Goal: Complete application form

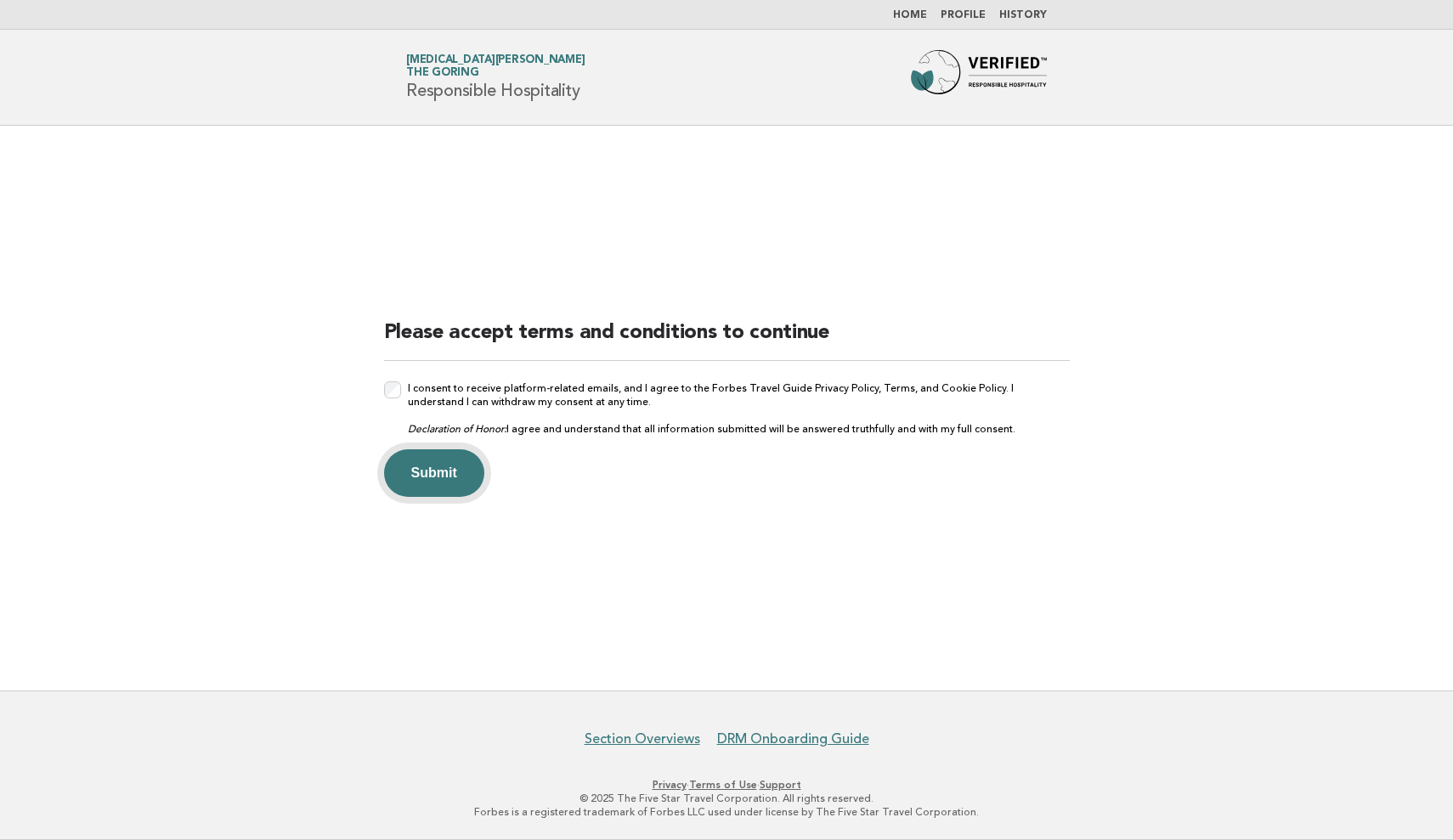
click at [417, 467] on button "Submit" at bounding box center [434, 473] width 100 height 47
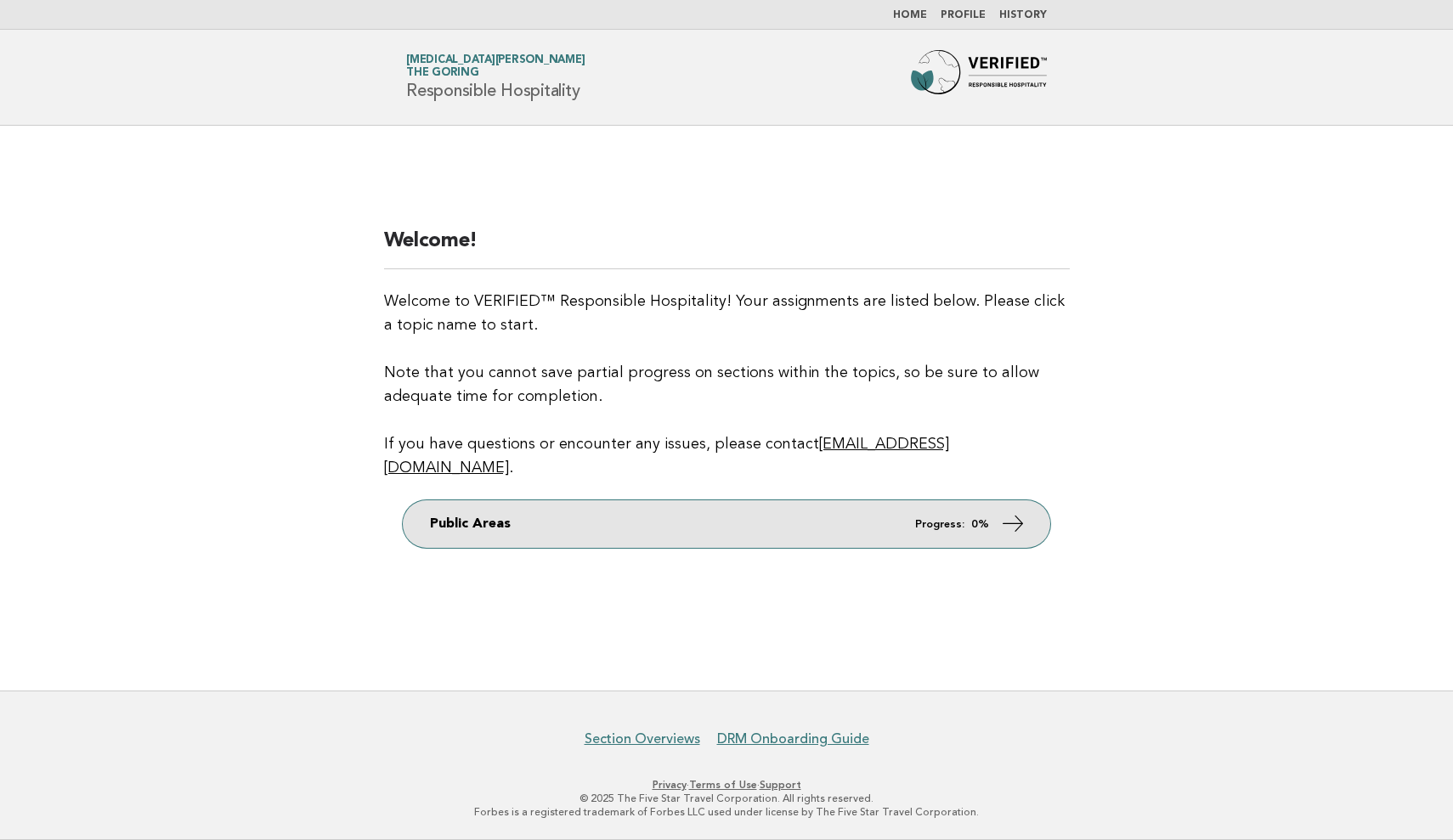
click at [1013, 513] on icon at bounding box center [1013, 523] width 25 height 25
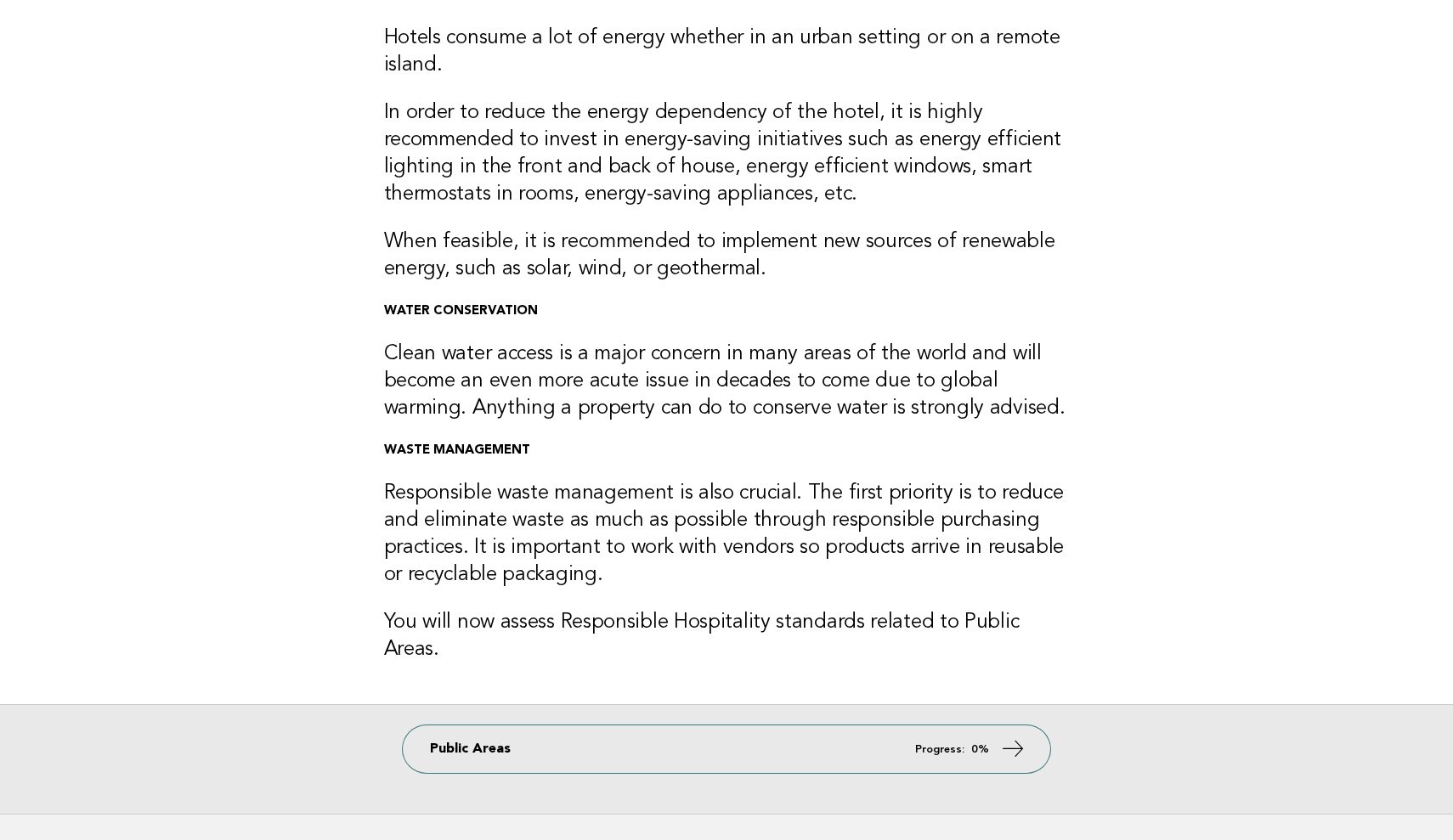
scroll to position [162, 0]
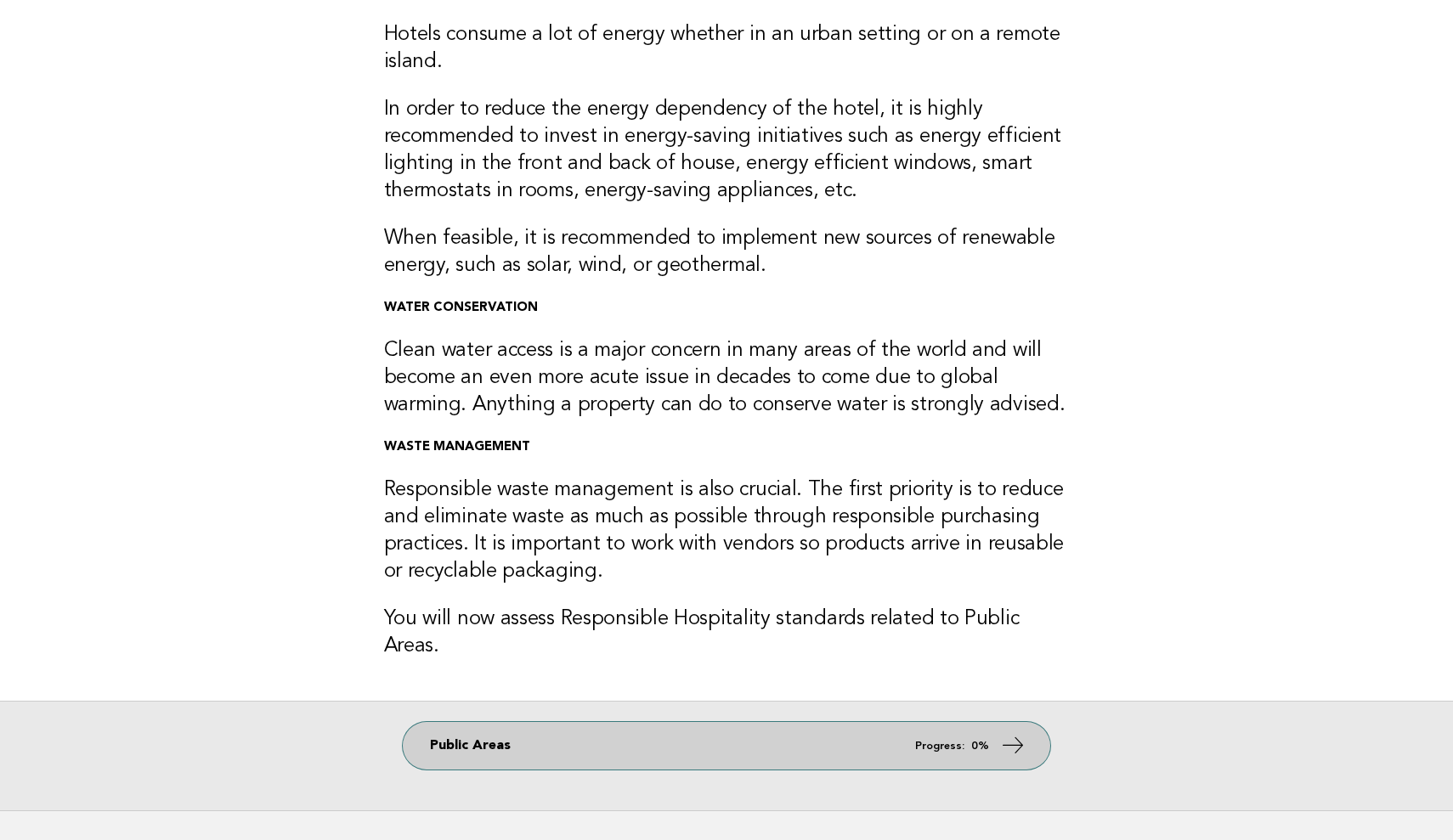
click at [1005, 733] on icon at bounding box center [1013, 745] width 25 height 25
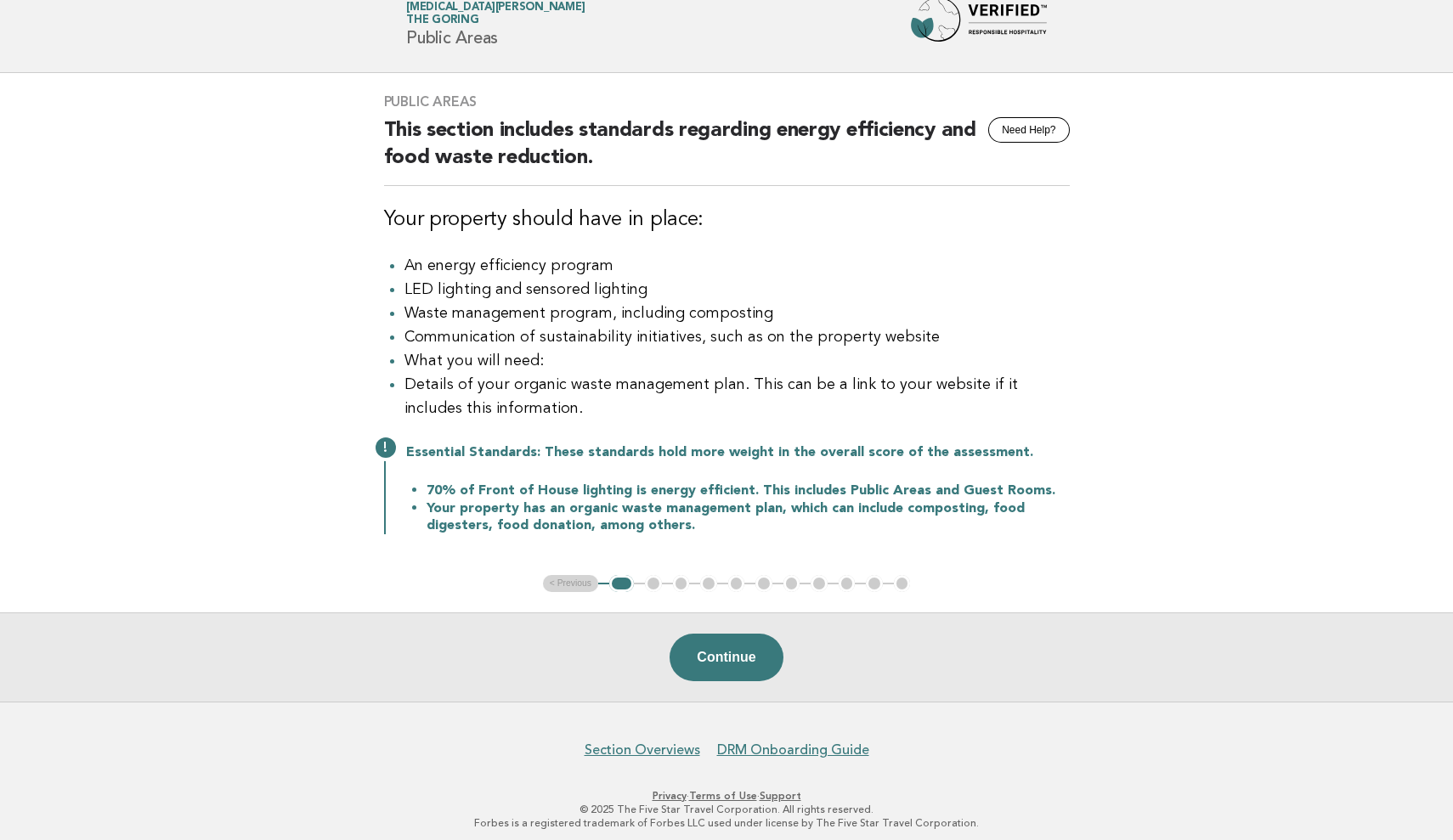
scroll to position [54, 0]
click at [712, 649] on button "Continue" at bounding box center [726, 656] width 113 height 47
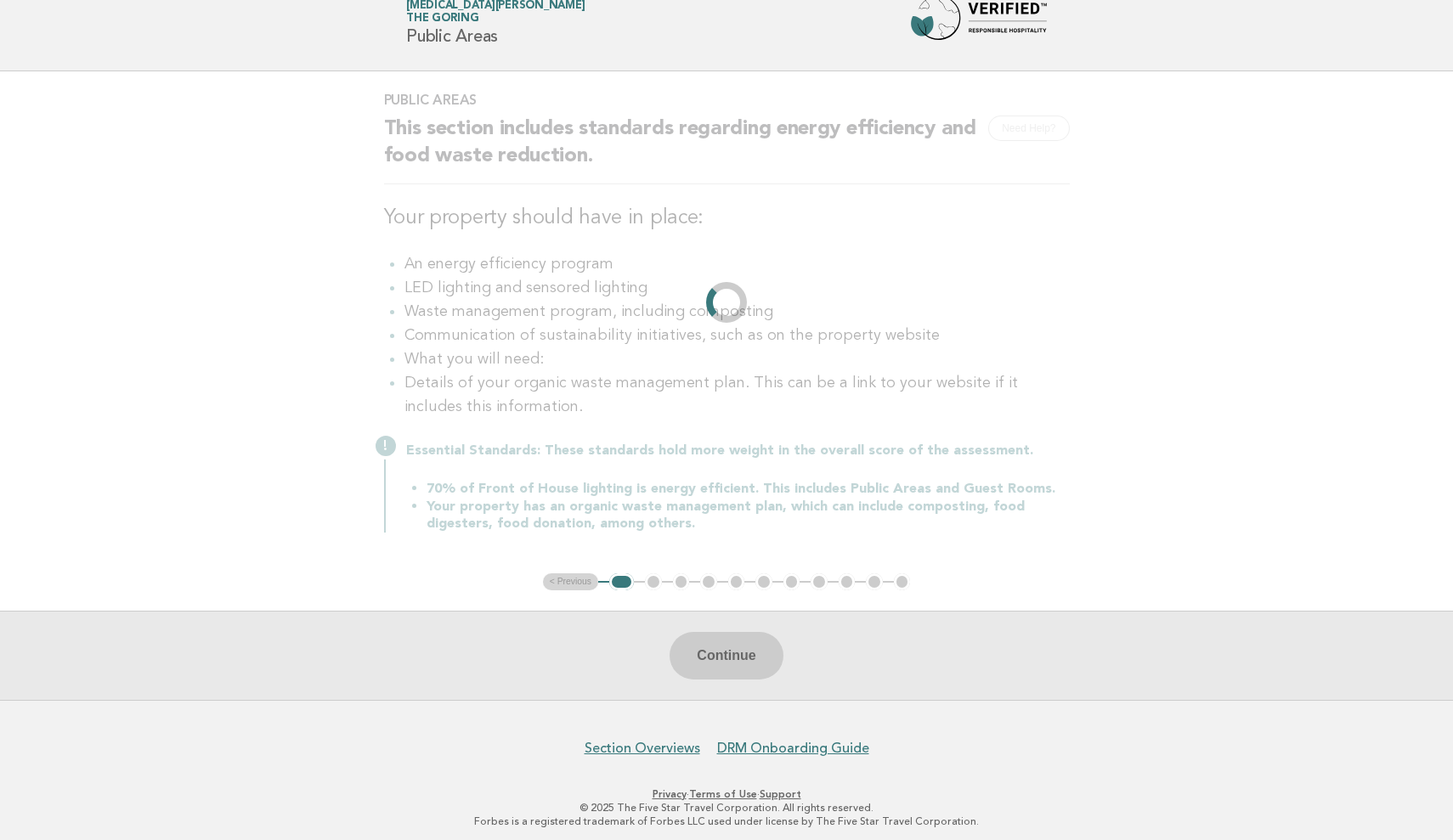
scroll to position [0, 0]
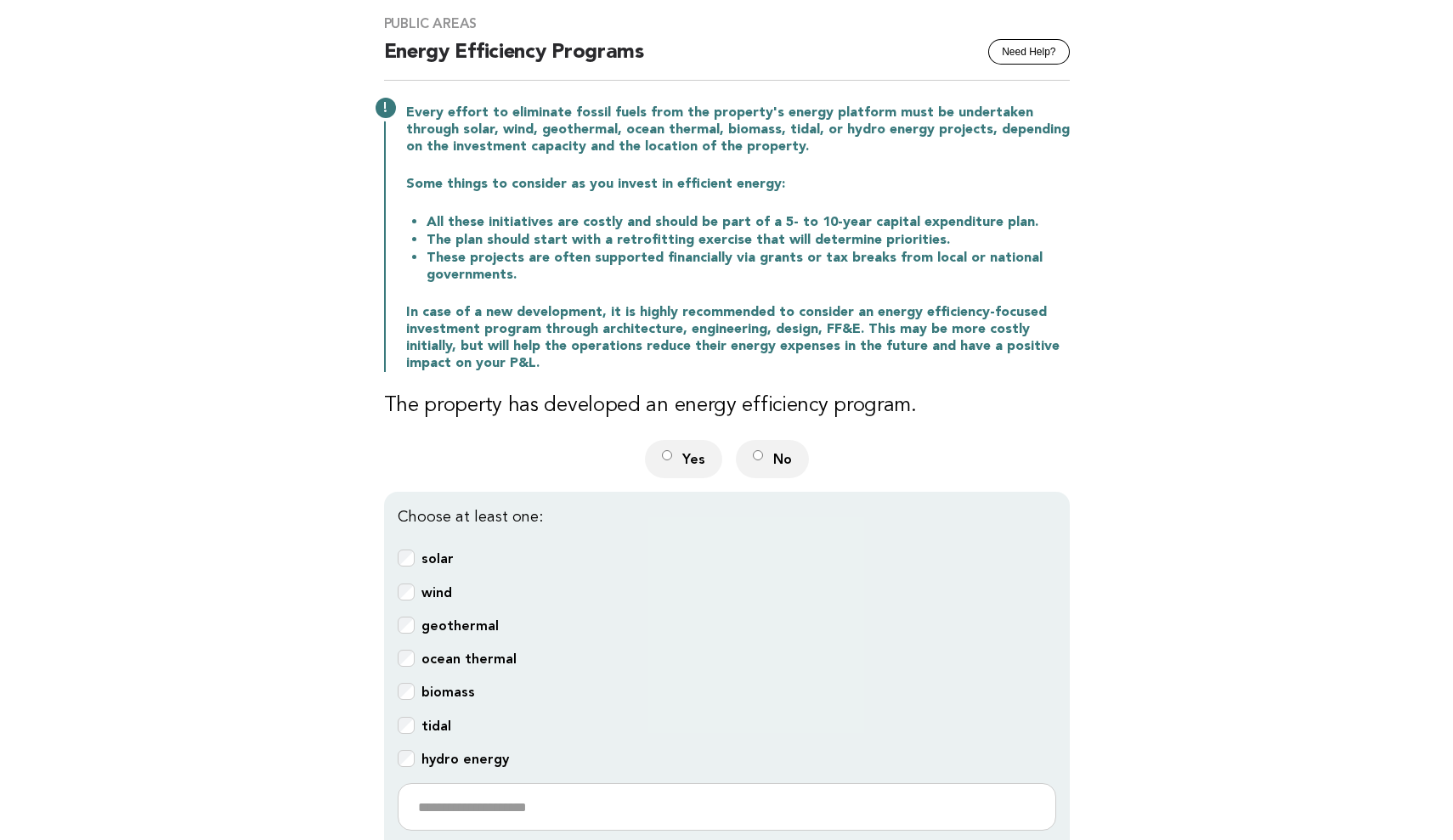
click at [895, 623] on div "geothermal" at bounding box center [726, 627] width 659 height 20
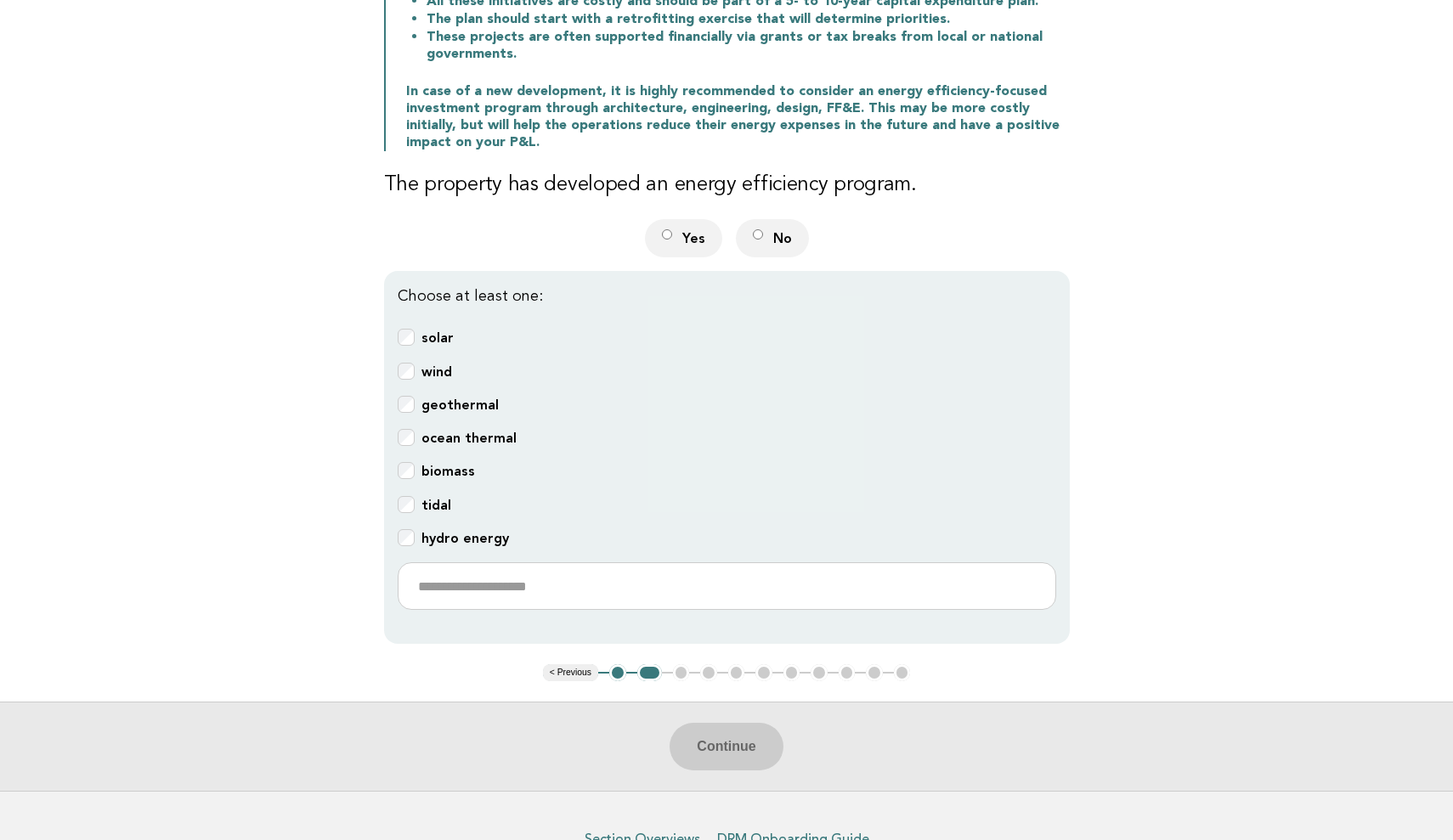
scroll to position [353, 0]
click at [713, 743] on div "Continue" at bounding box center [726, 744] width 1453 height 89
click at [682, 664] on ul "< Previous 1 2 3 4 5 6 7 8 9 10 11" at bounding box center [726, 670] width 368 height 17
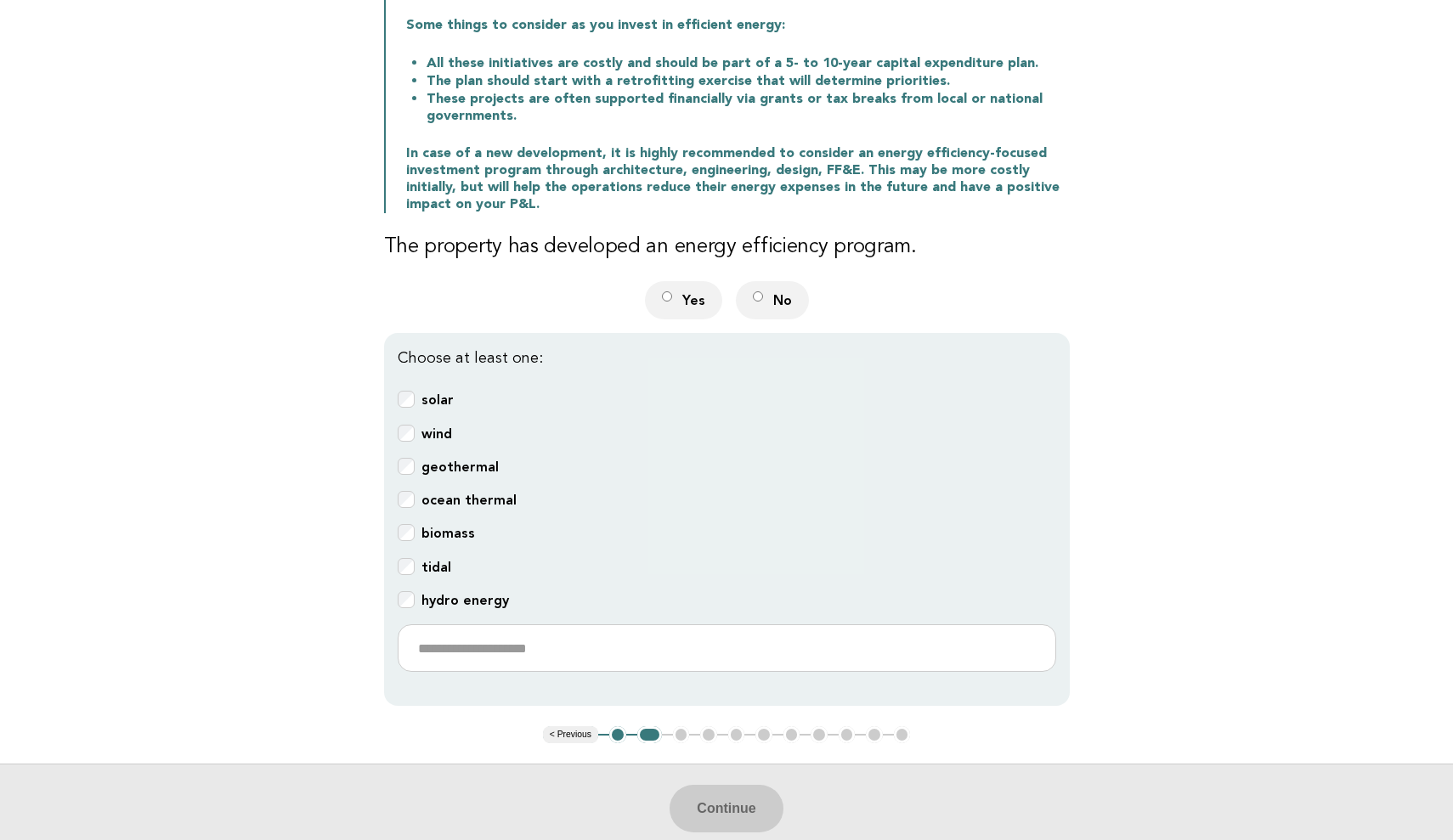
scroll to position [391, 0]
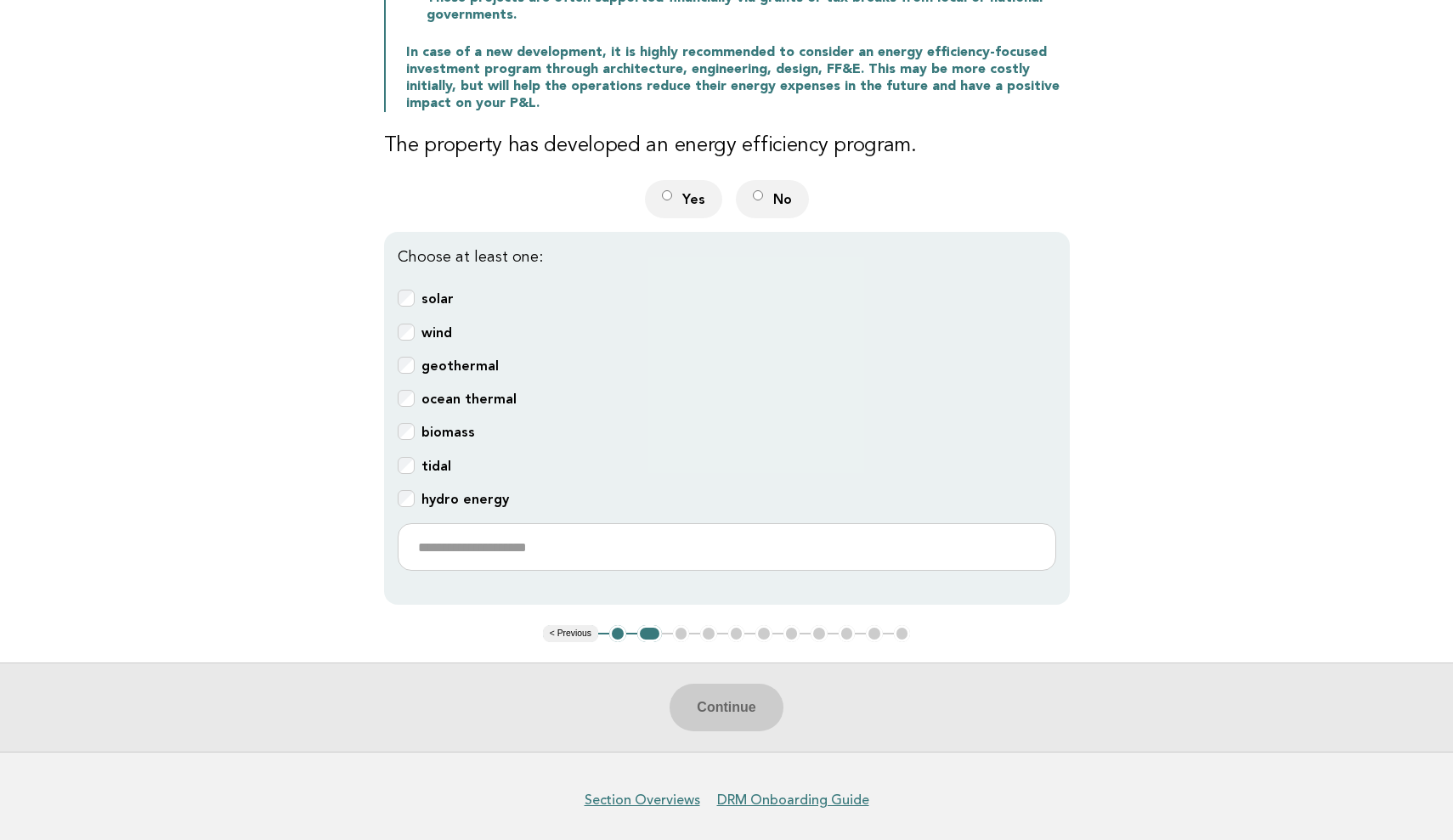
click at [723, 704] on div "Continue" at bounding box center [726, 707] width 1453 height 89
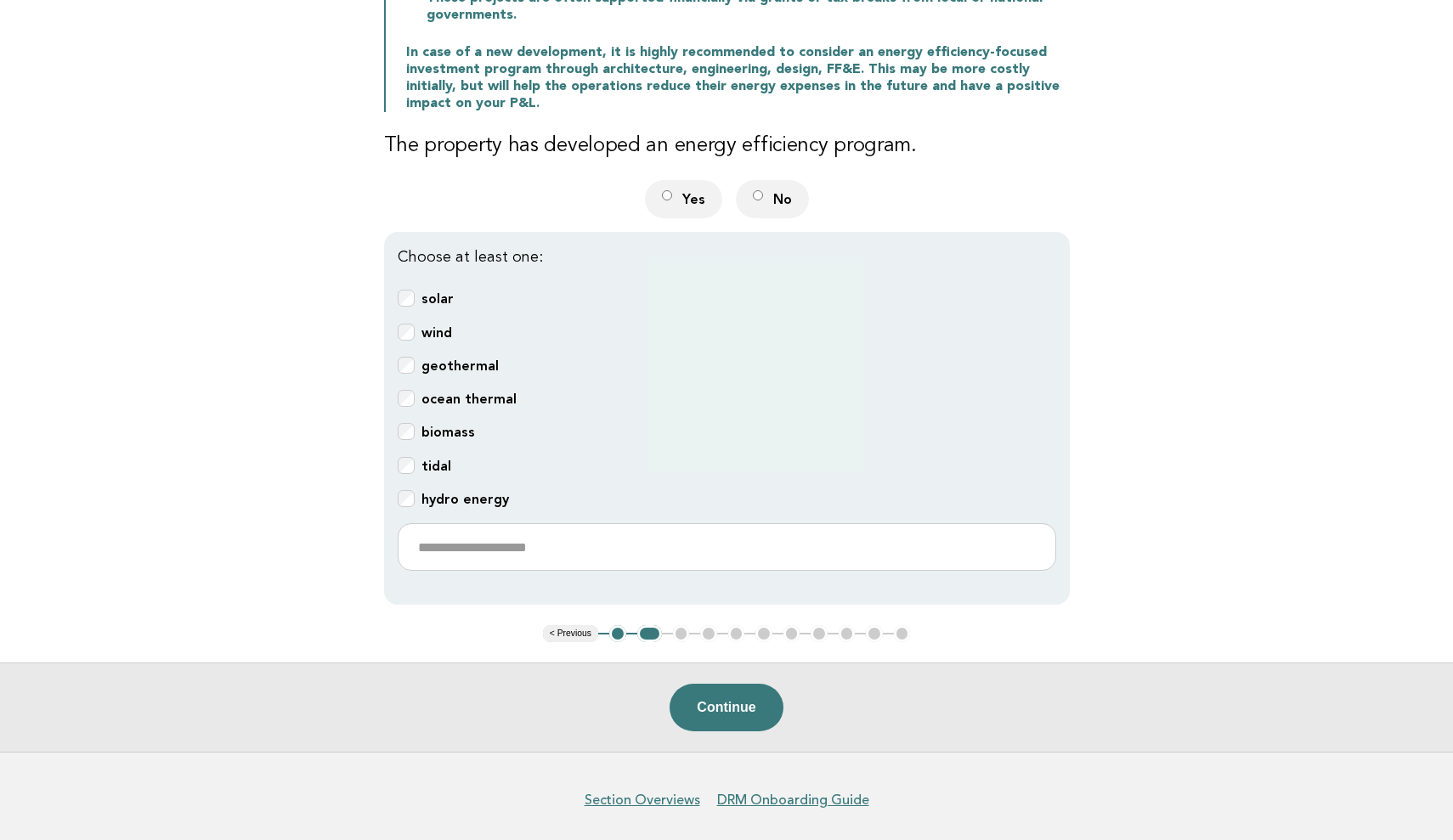
click at [414, 496] on div "hydro energy" at bounding box center [726, 500] width 659 height 20
click at [706, 696] on button "Continue" at bounding box center [726, 708] width 113 height 47
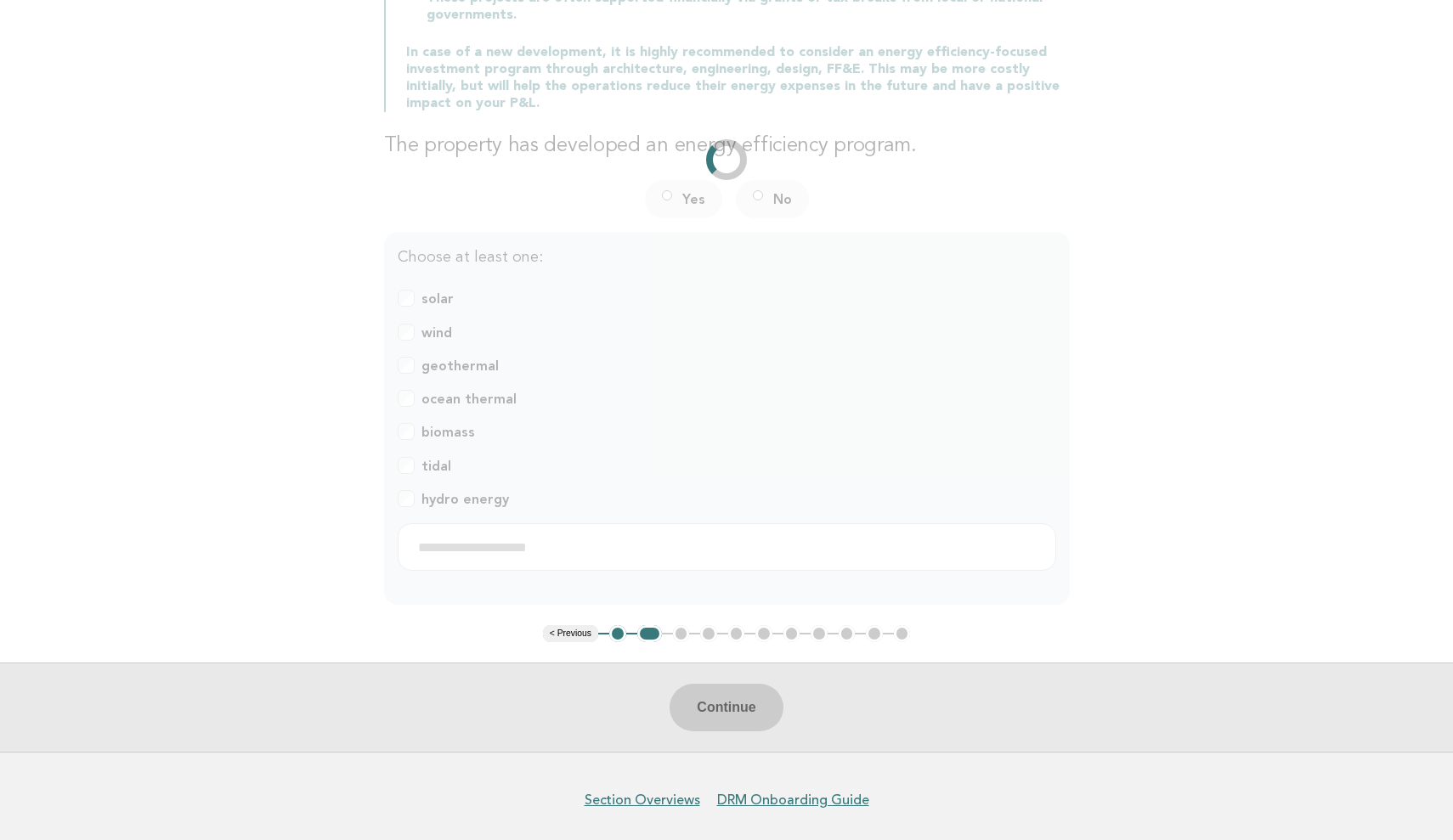
scroll to position [0, 0]
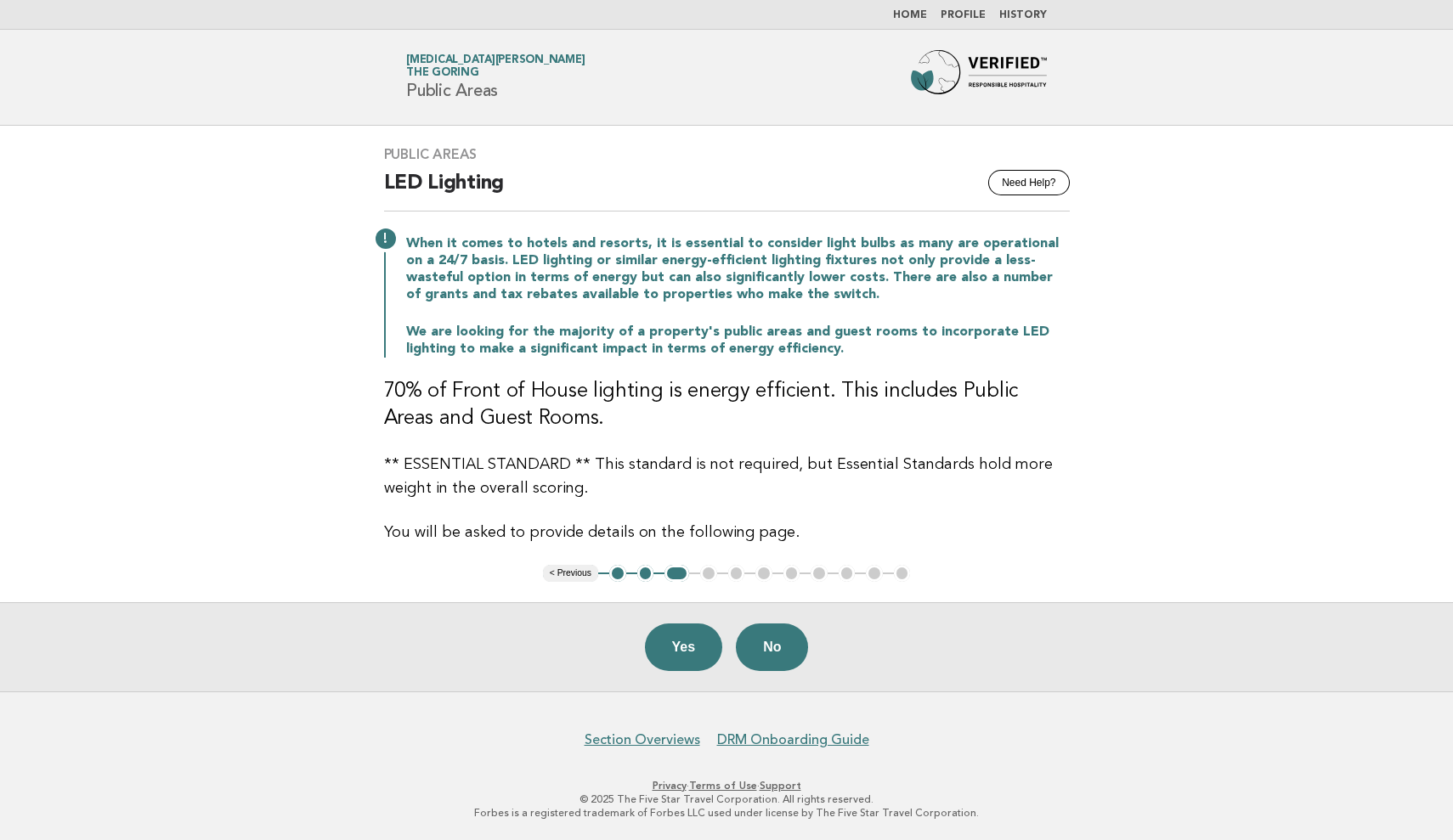
click at [971, 16] on link "Profile" at bounding box center [963, 15] width 45 height 10
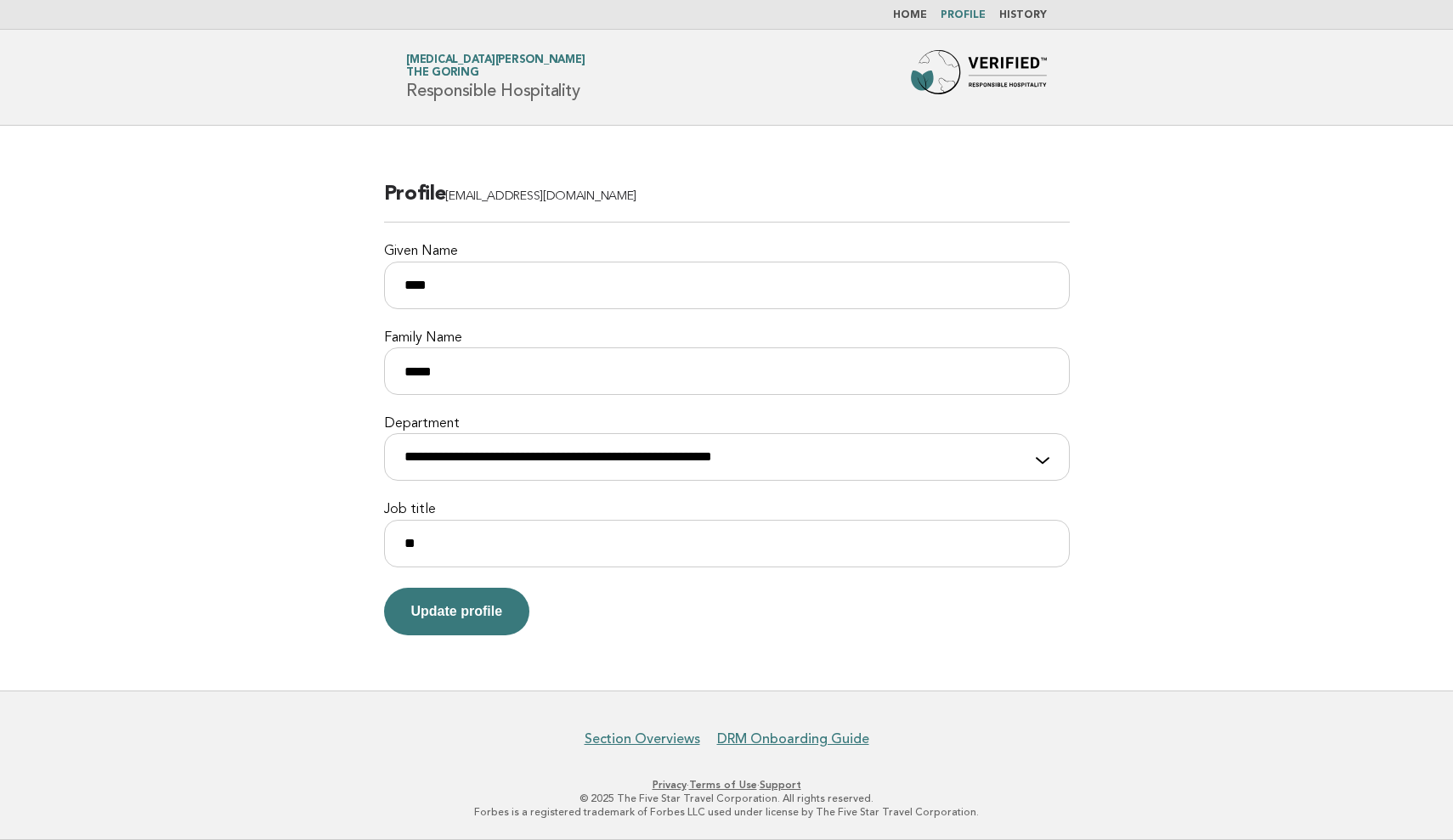
click at [921, 13] on link "Home" at bounding box center [910, 15] width 34 height 10
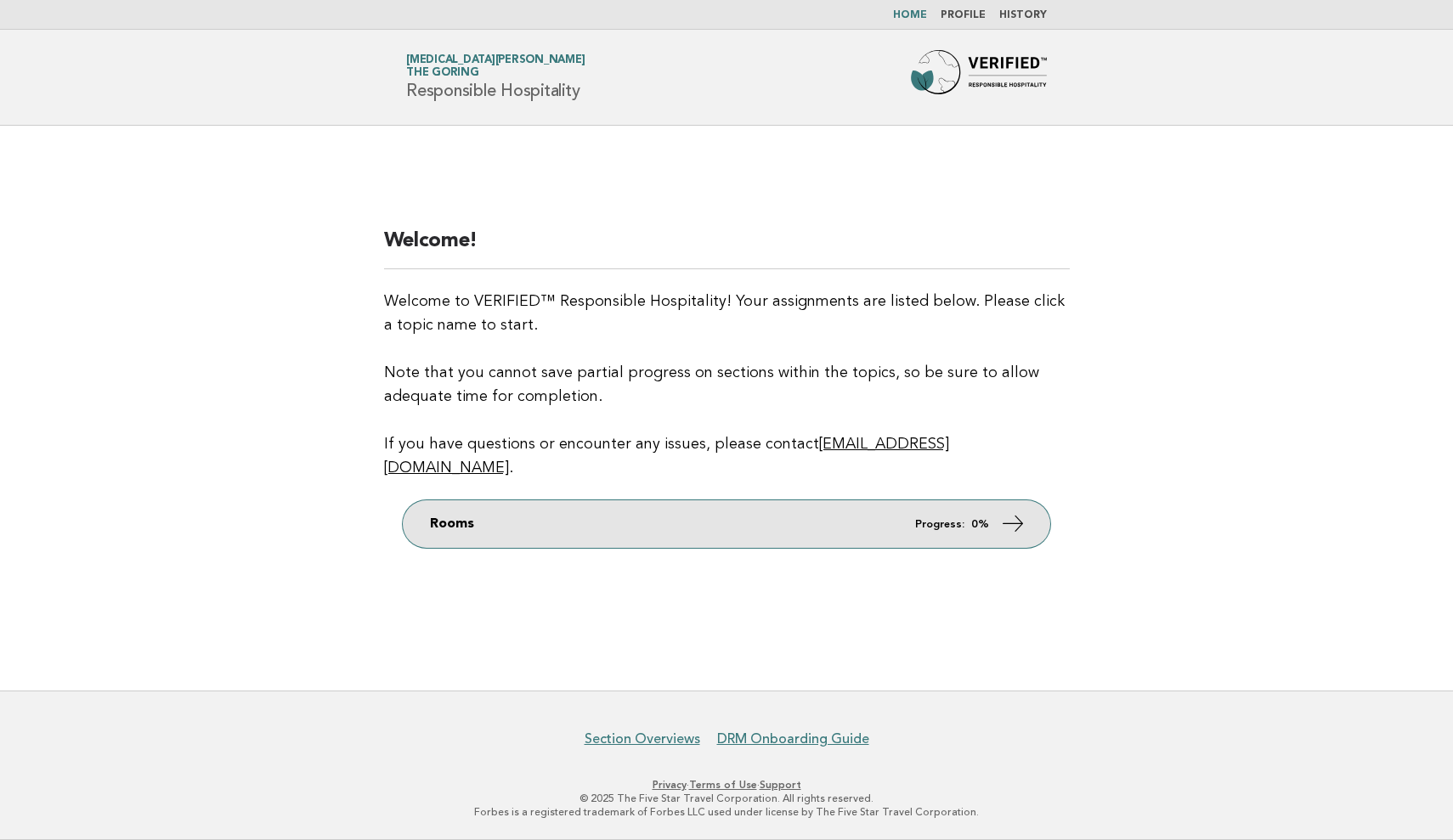
click at [934, 500] on link "Rooms Progress: 0%" at bounding box center [726, 524] width 648 height 47
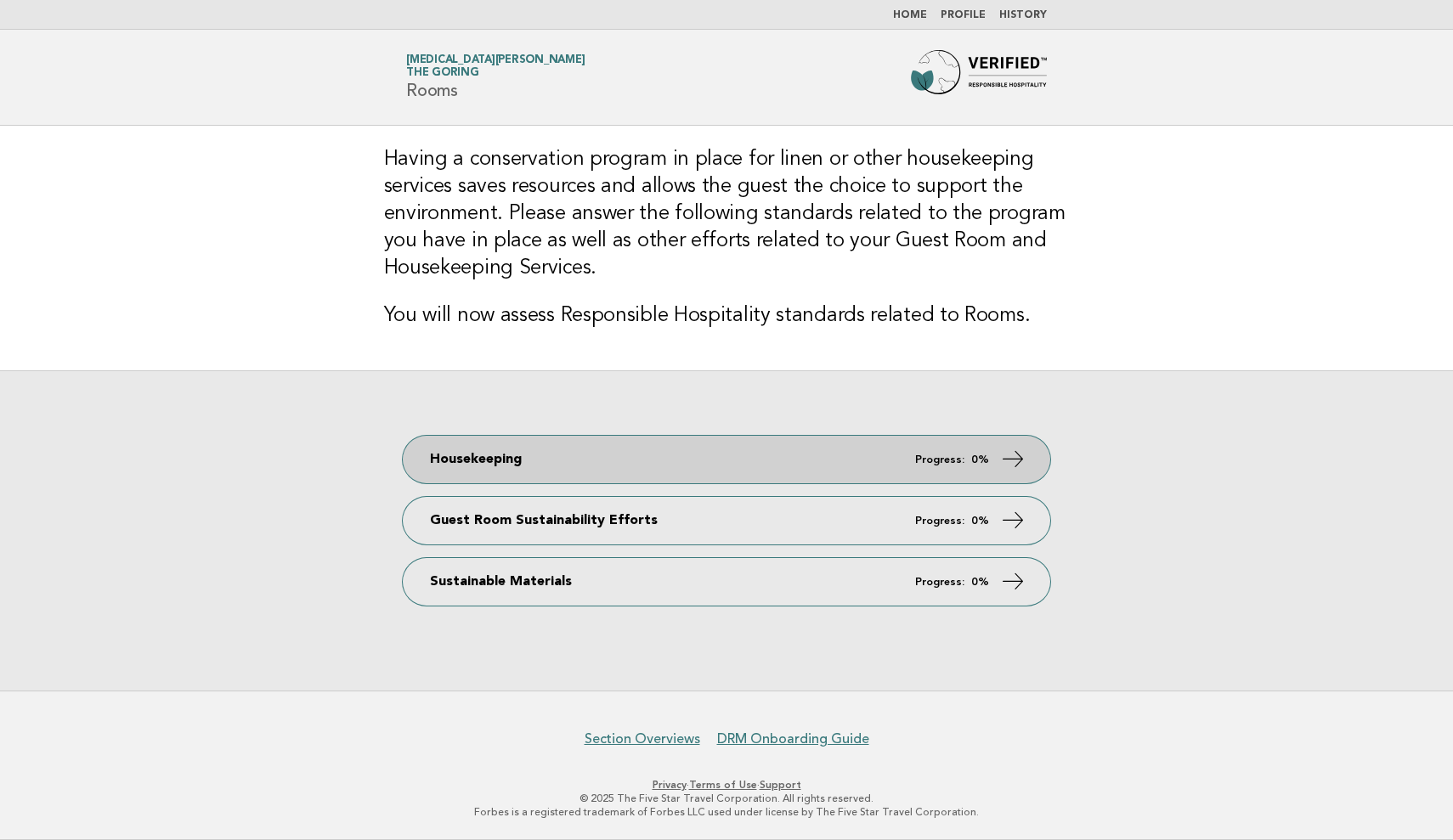
click at [959, 465] on em "Progress:" at bounding box center [940, 459] width 49 height 11
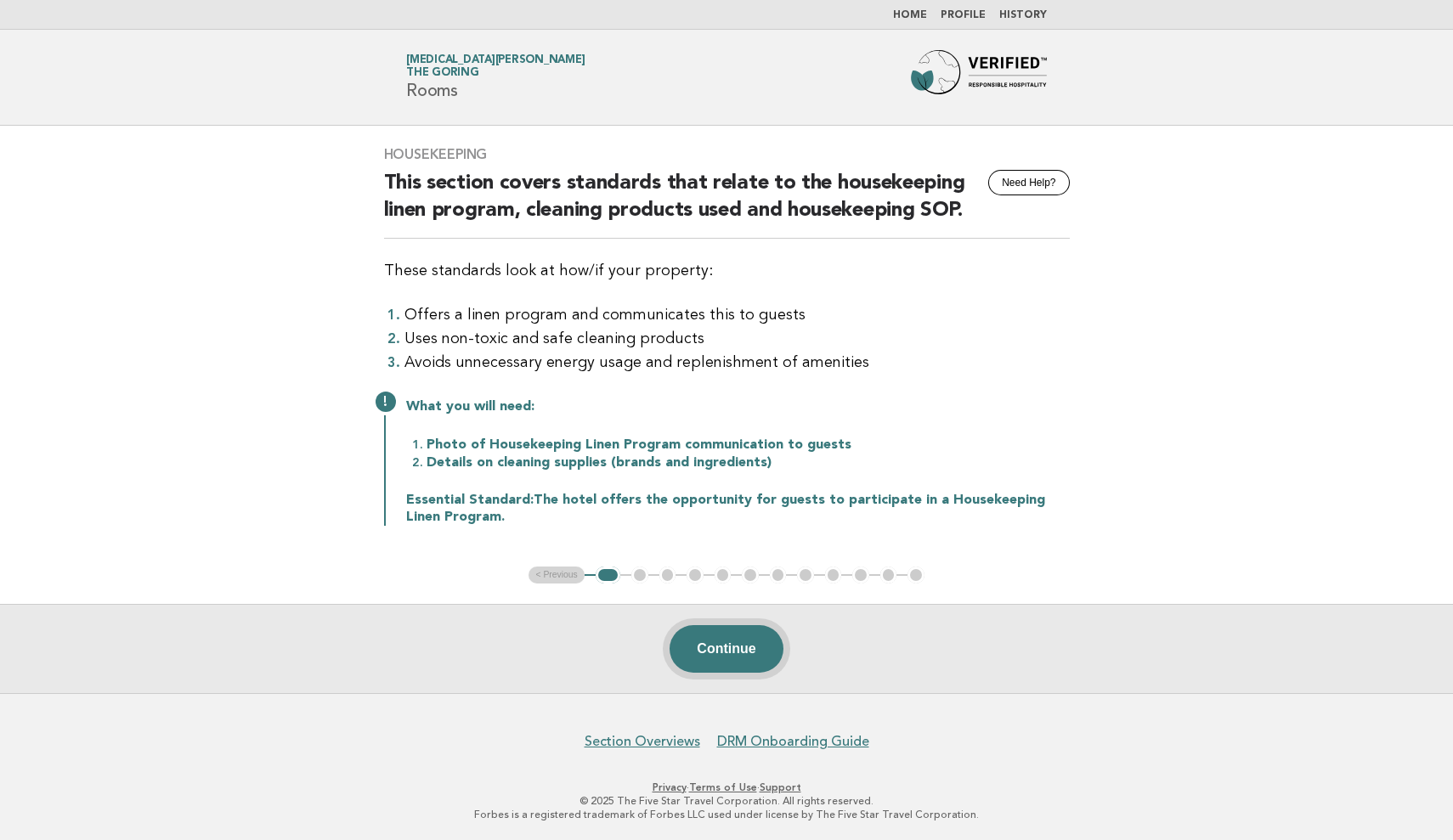
click at [722, 638] on button "Continue" at bounding box center [726, 649] width 113 height 47
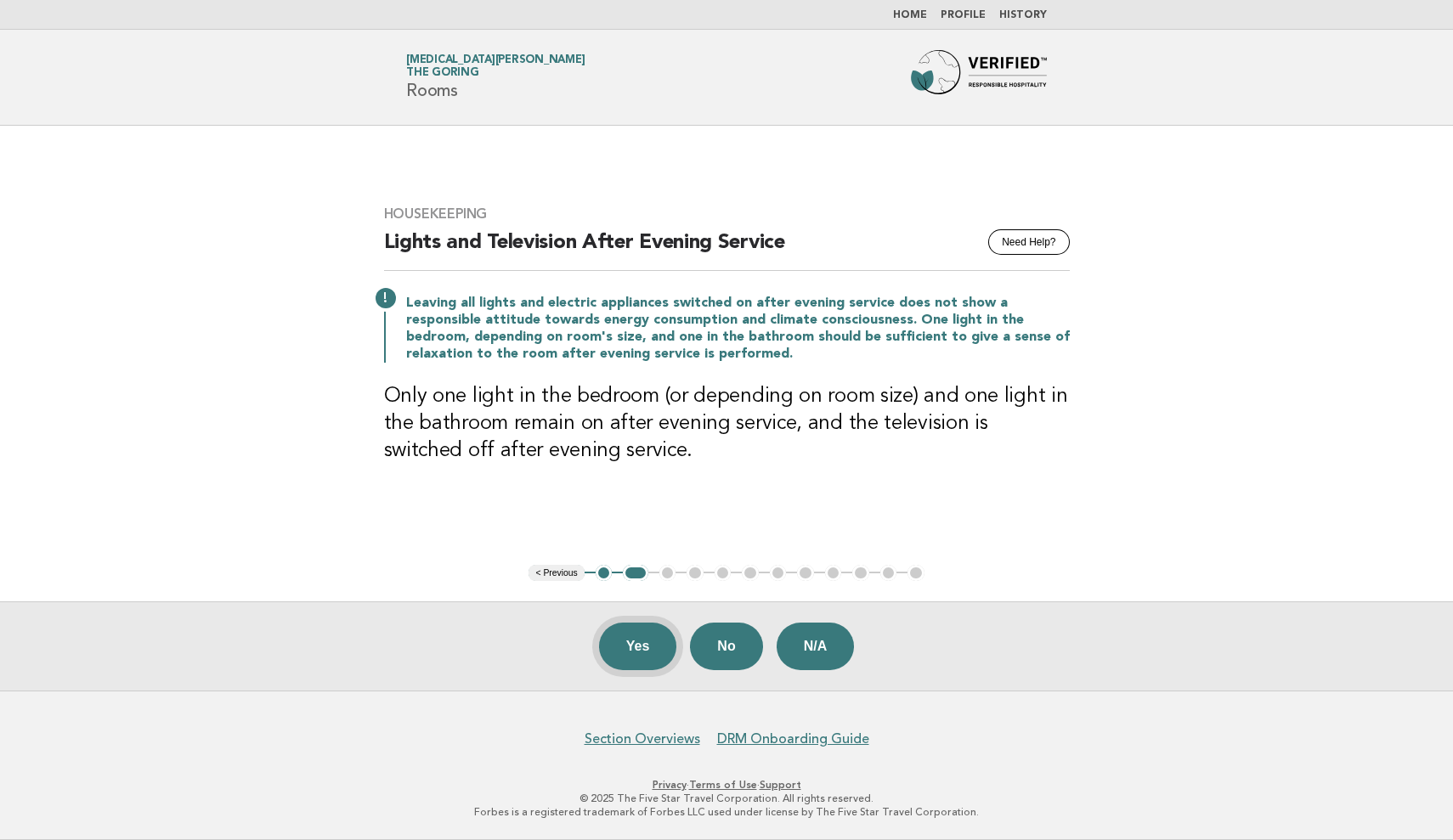
click at [644, 642] on button "Yes" at bounding box center [638, 647] width 79 height 47
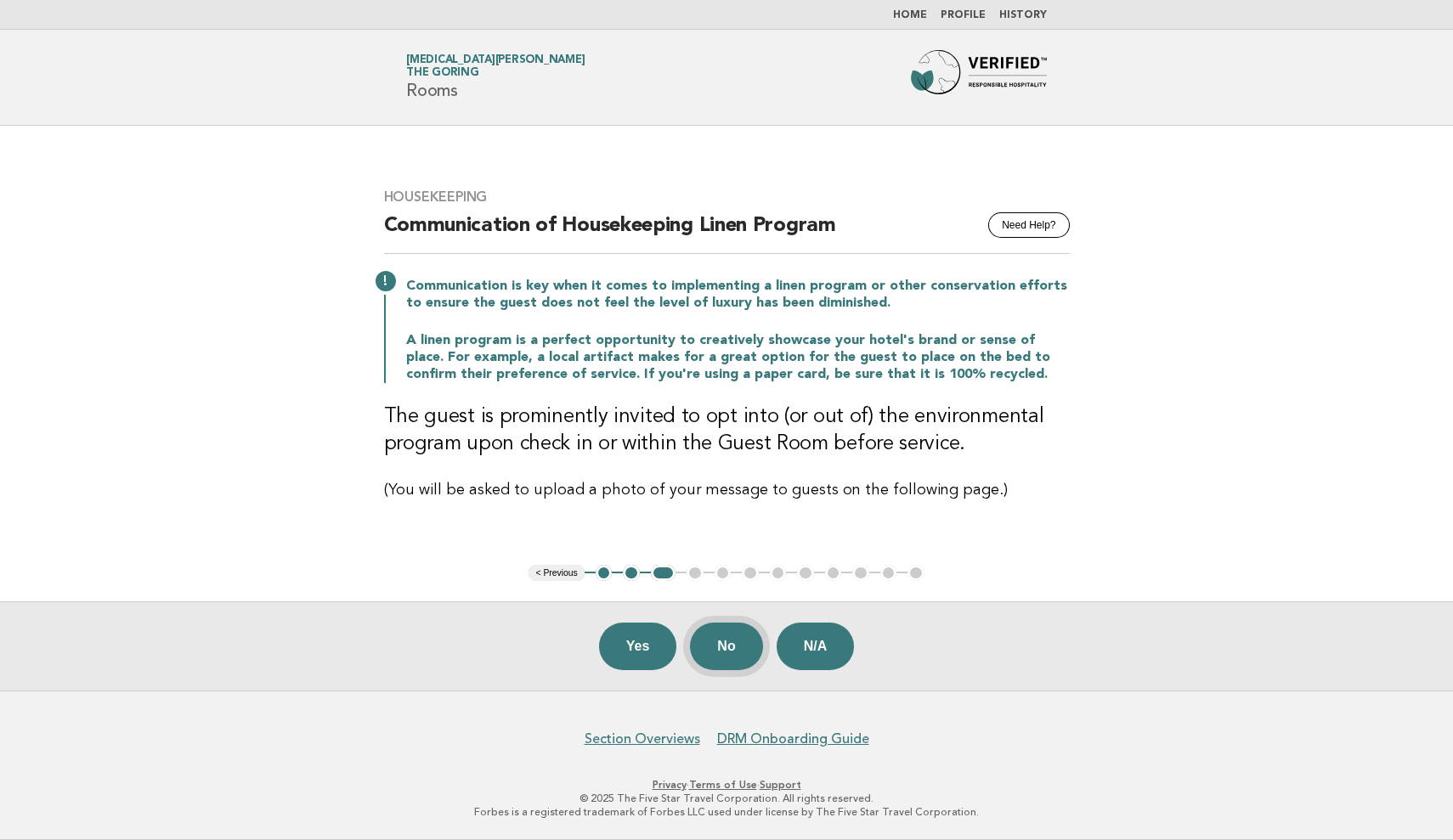
click at [739, 638] on button "No" at bounding box center [726, 647] width 73 height 47
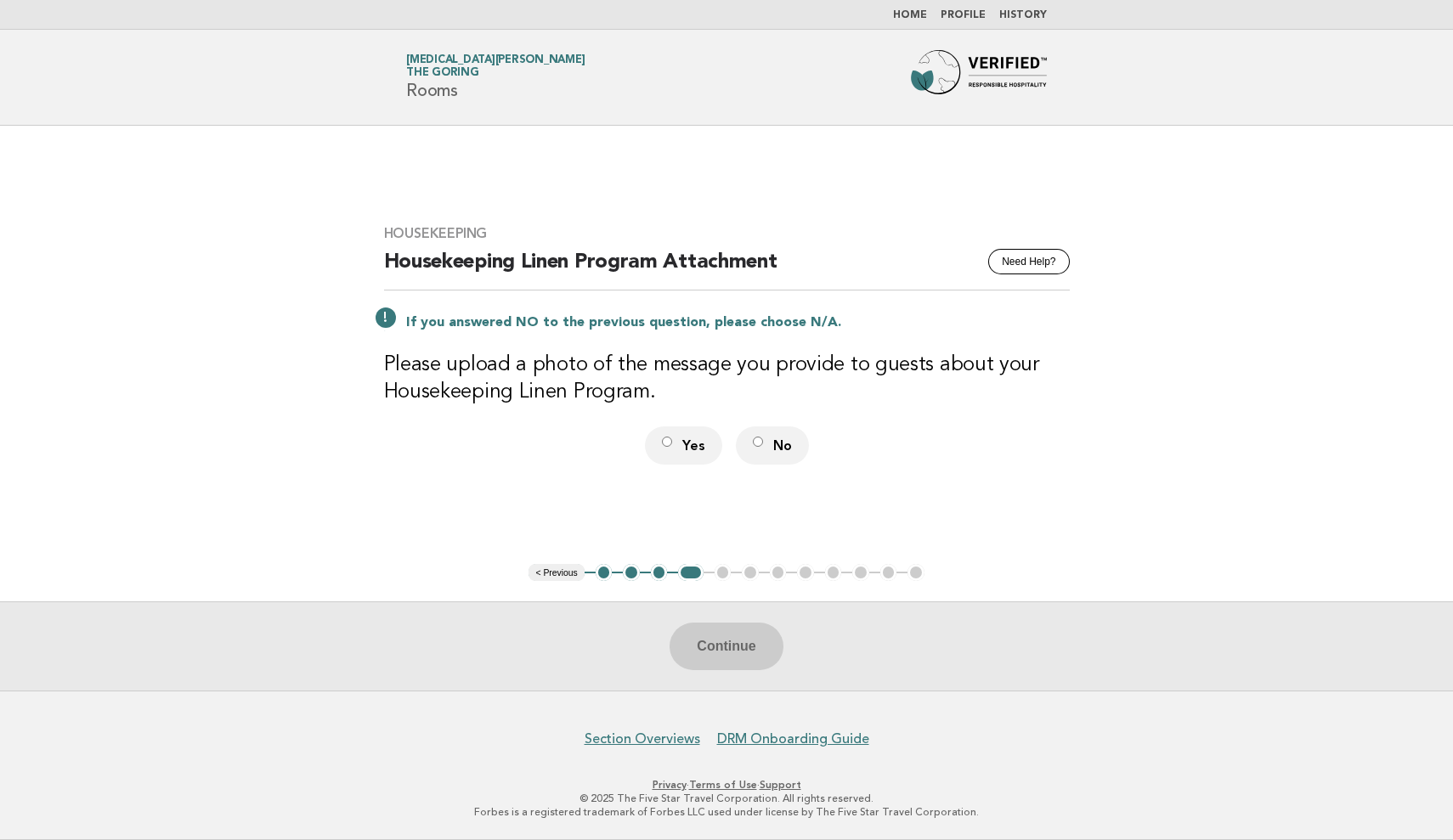
click at [665, 575] on button "3" at bounding box center [659, 572] width 17 height 17
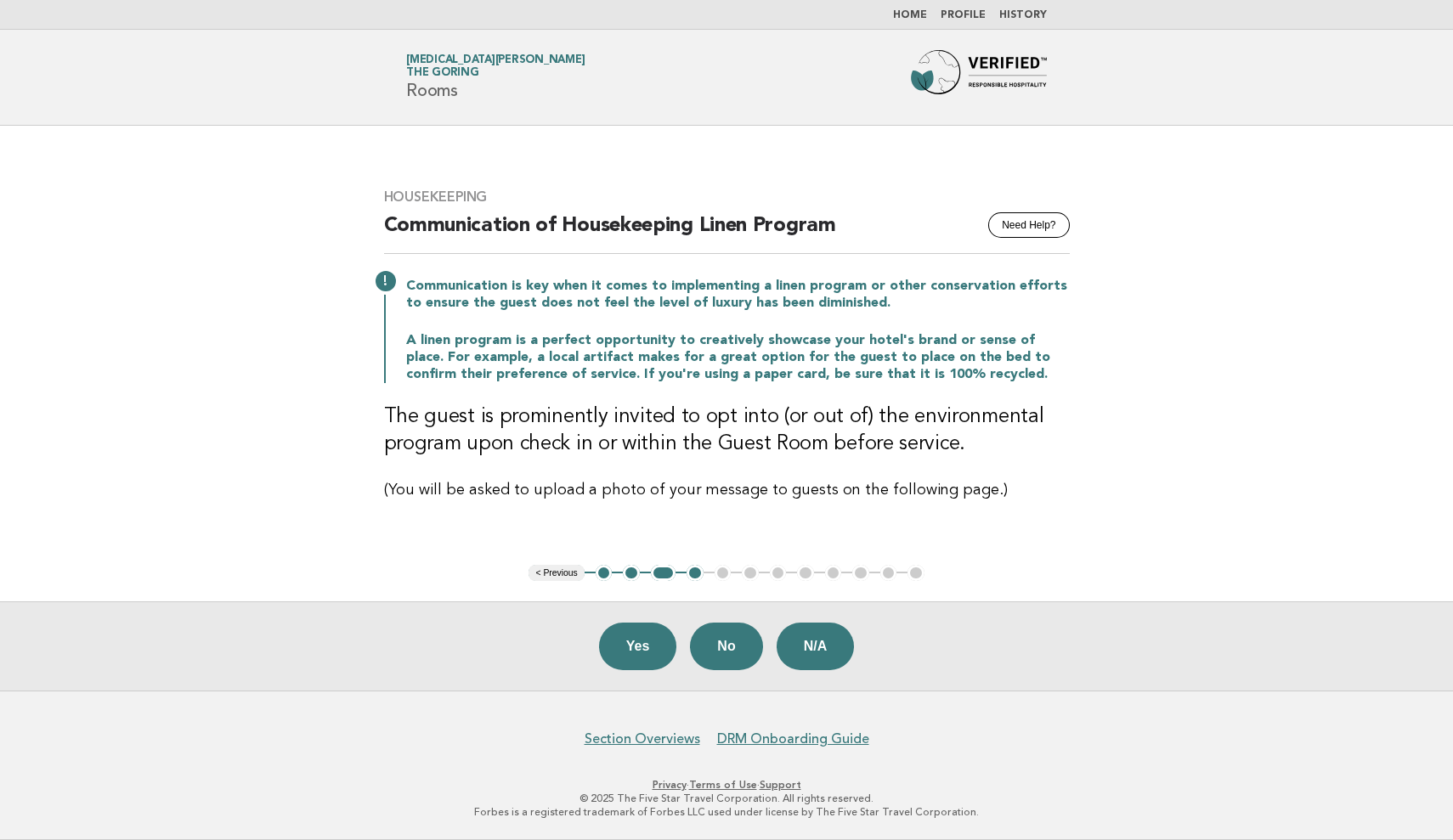
click at [631, 570] on button "2" at bounding box center [631, 573] width 17 height 17
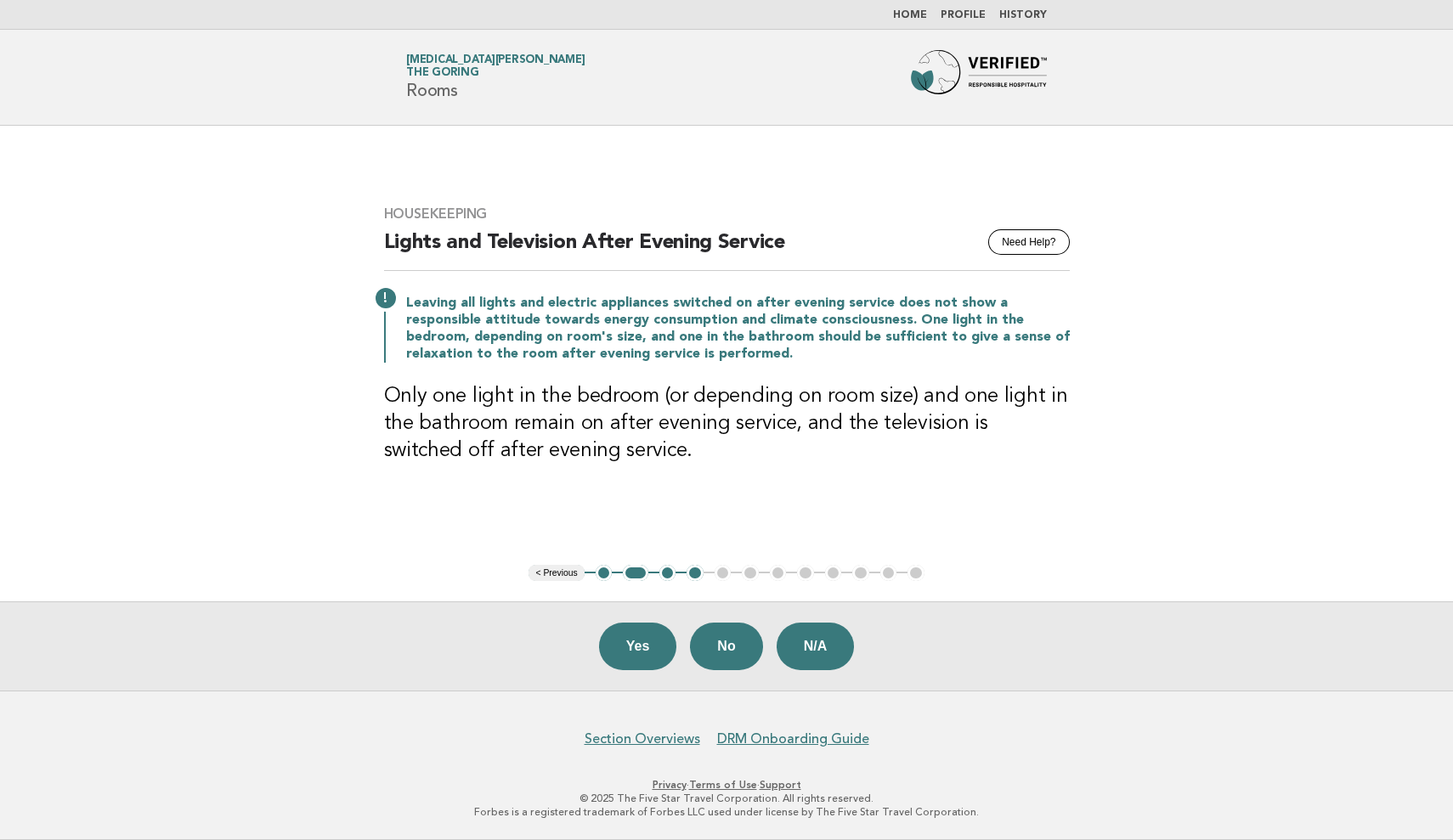
click at [605, 572] on button "1" at bounding box center [604, 573] width 17 height 17
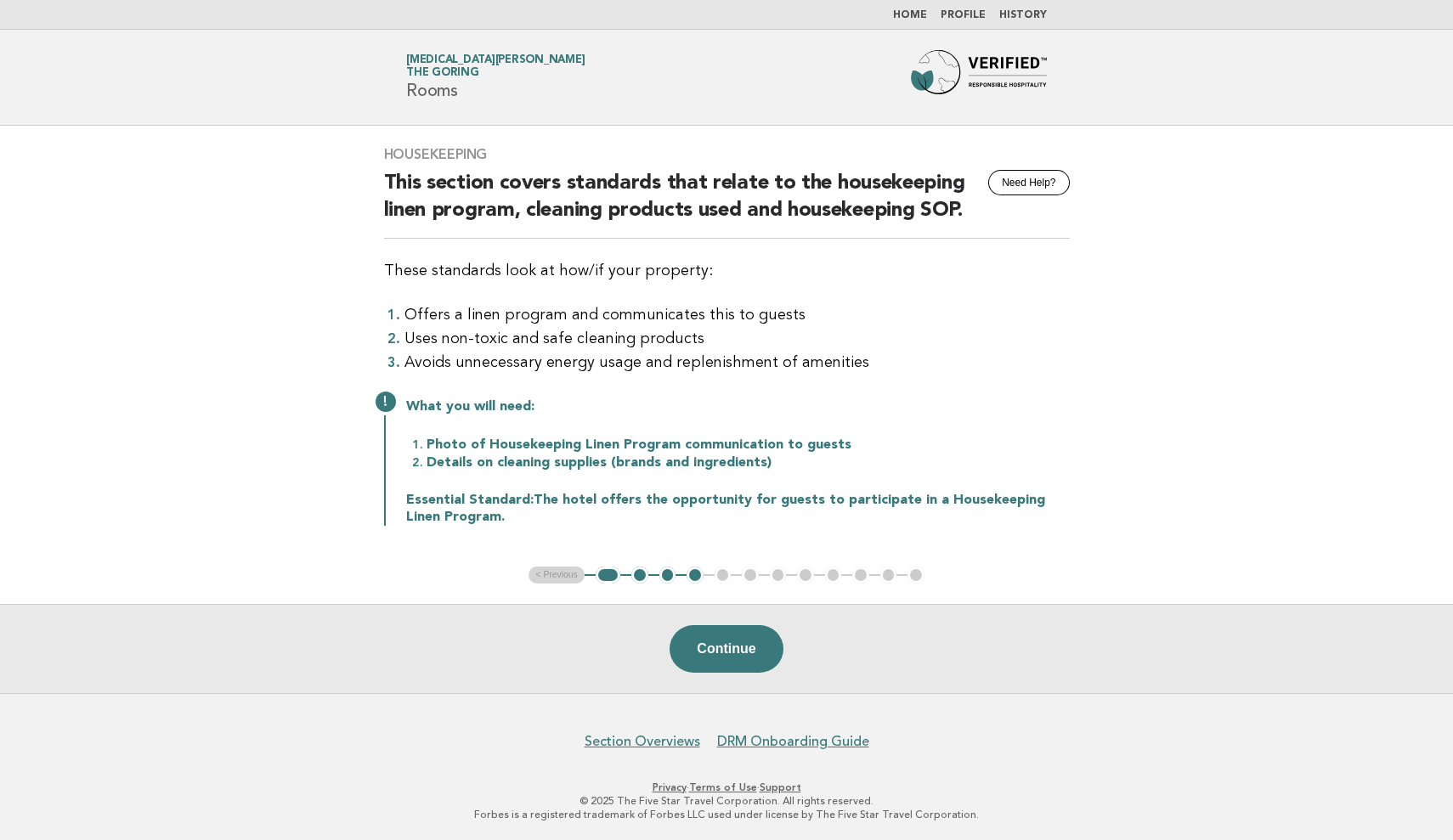
click at [639, 576] on button "2" at bounding box center [639, 574] width 17 height 17
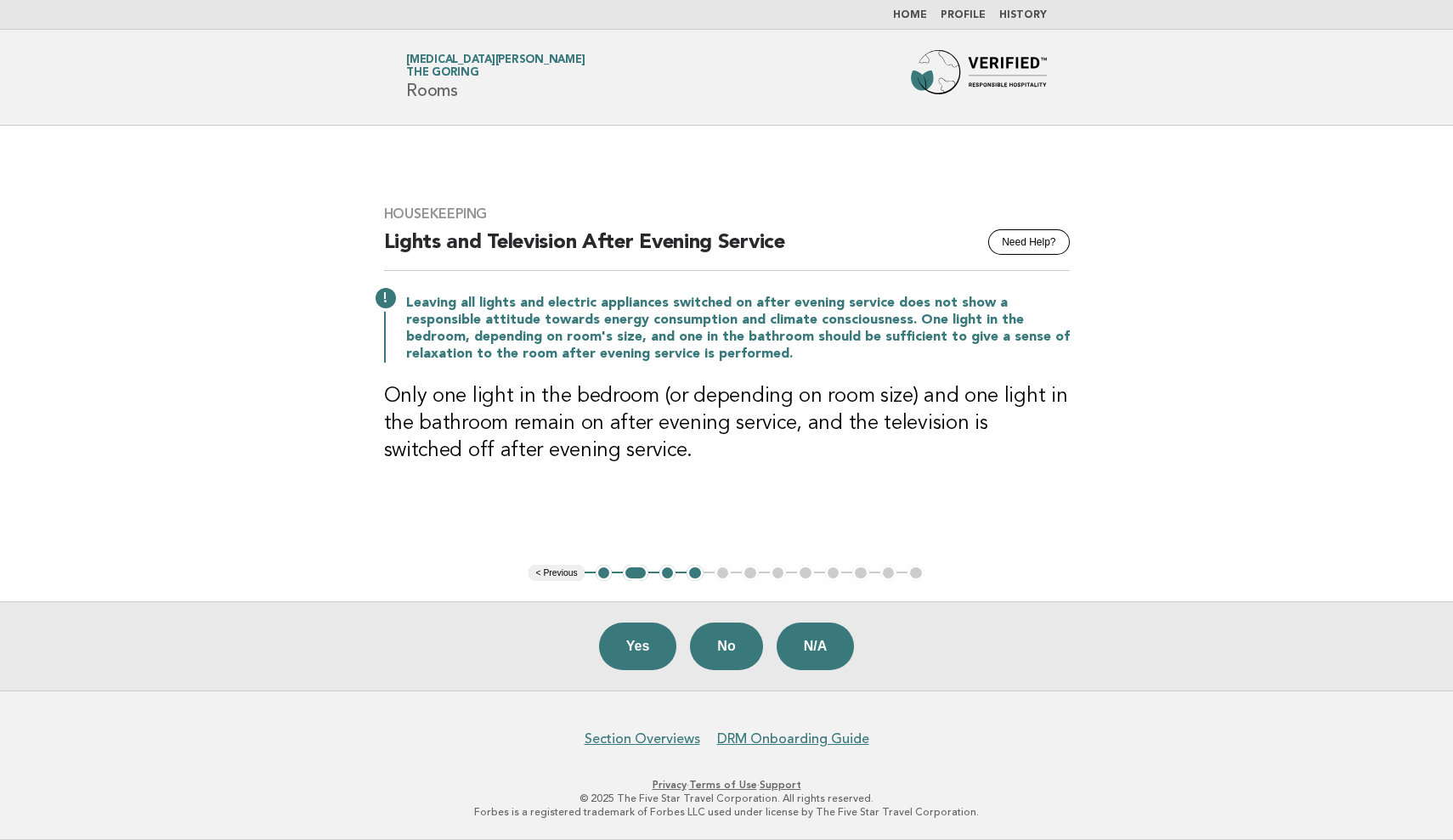
click at [727, 569] on ul "< Previous 1 2 3 4 5 6 7 8 9 10 11 12" at bounding box center [726, 573] width 396 height 17
click at [604, 571] on button "1" at bounding box center [604, 573] width 17 height 17
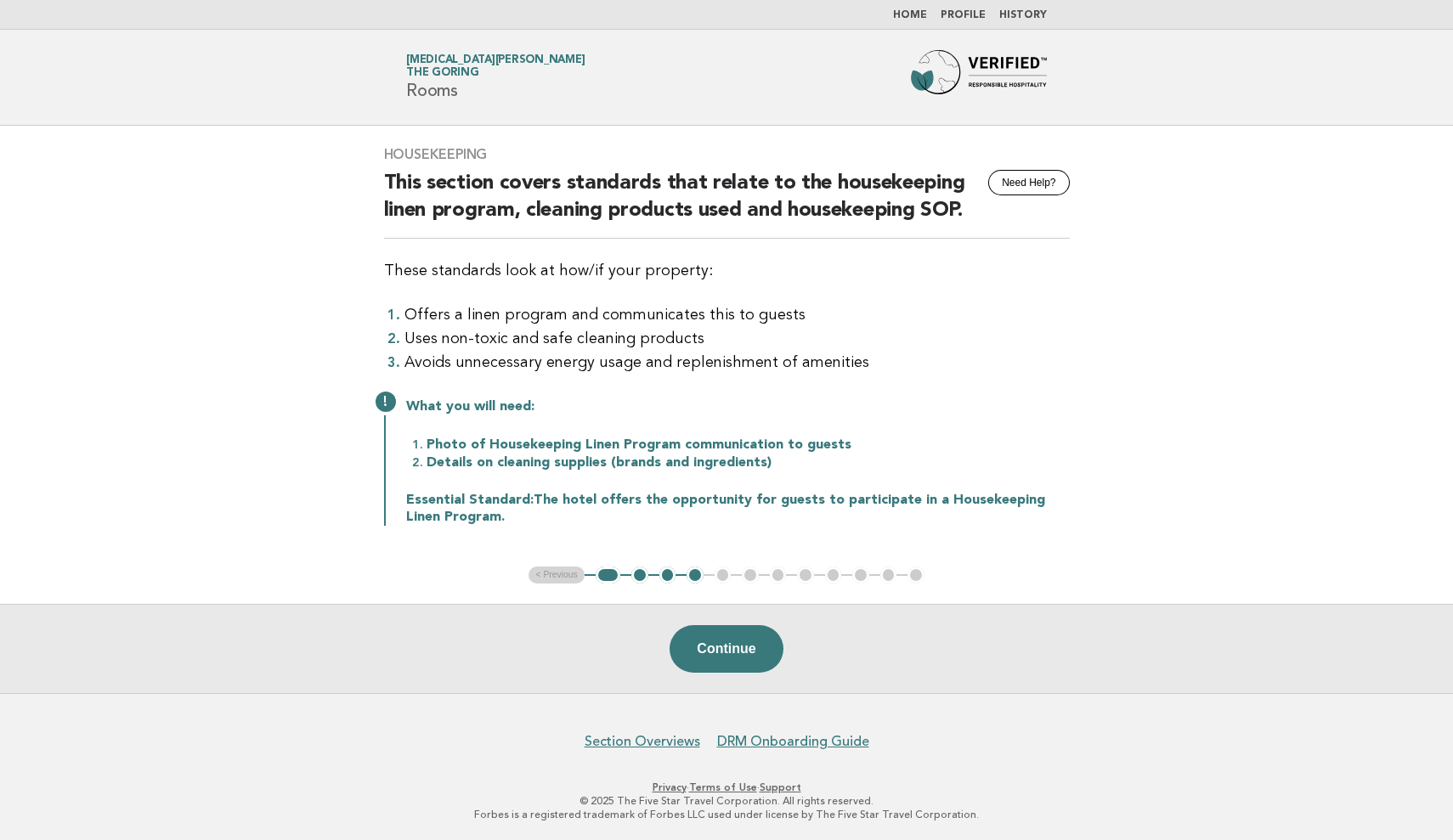
click at [914, 15] on link "Home" at bounding box center [910, 15] width 34 height 10
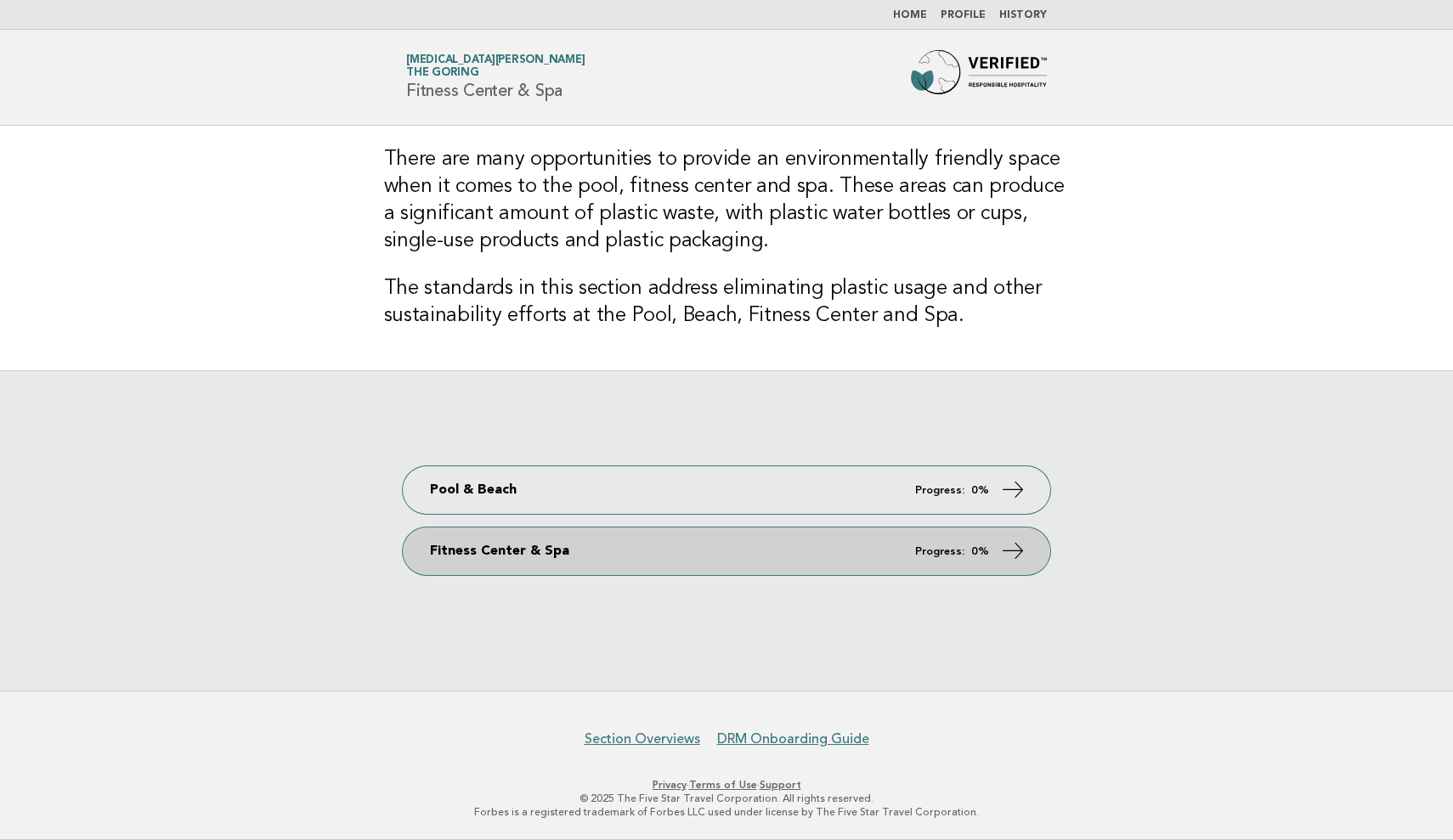
click at [953, 553] on em "Progress:" at bounding box center [940, 551] width 49 height 11
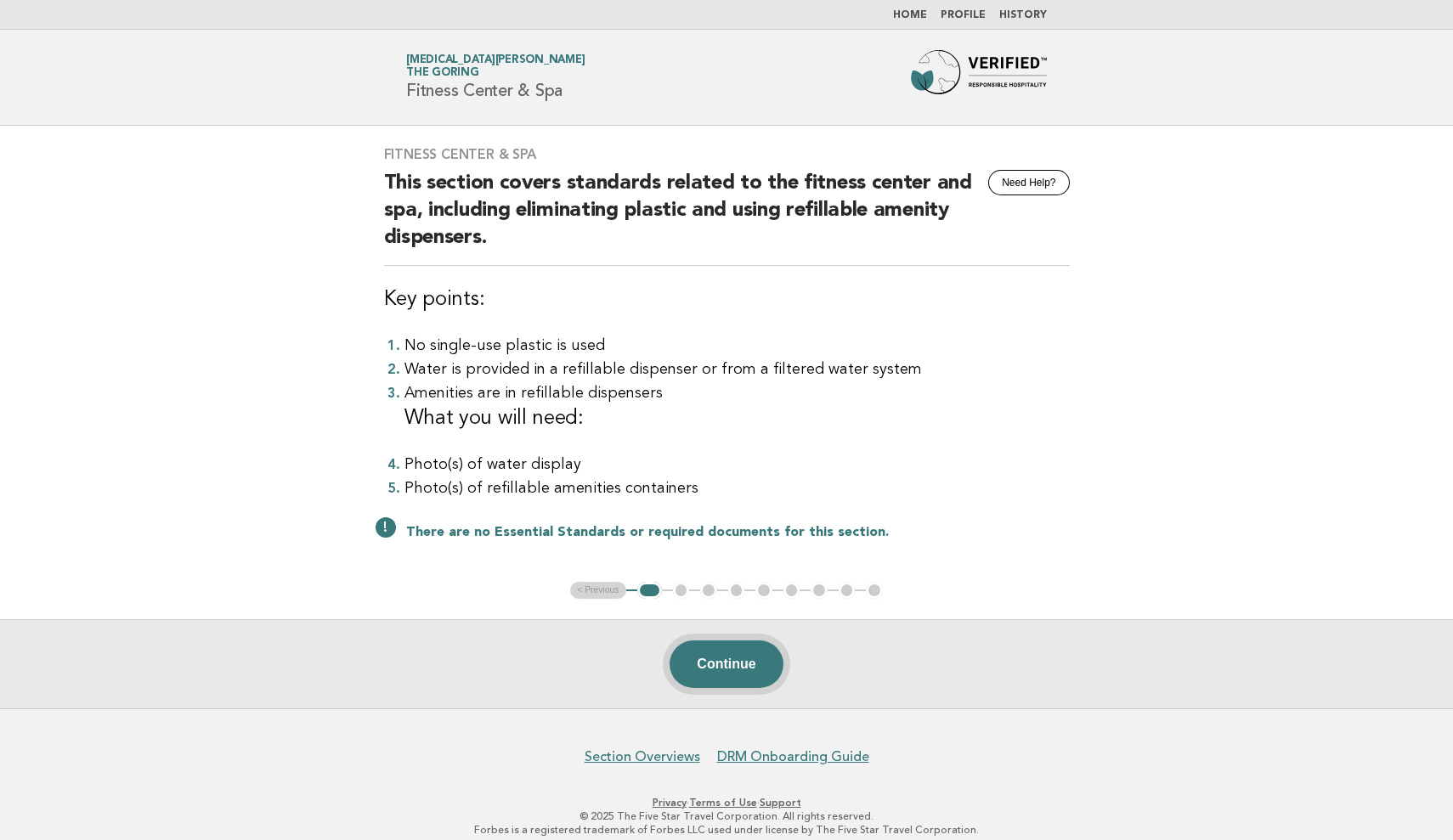
click at [715, 667] on button "Continue" at bounding box center [726, 664] width 113 height 47
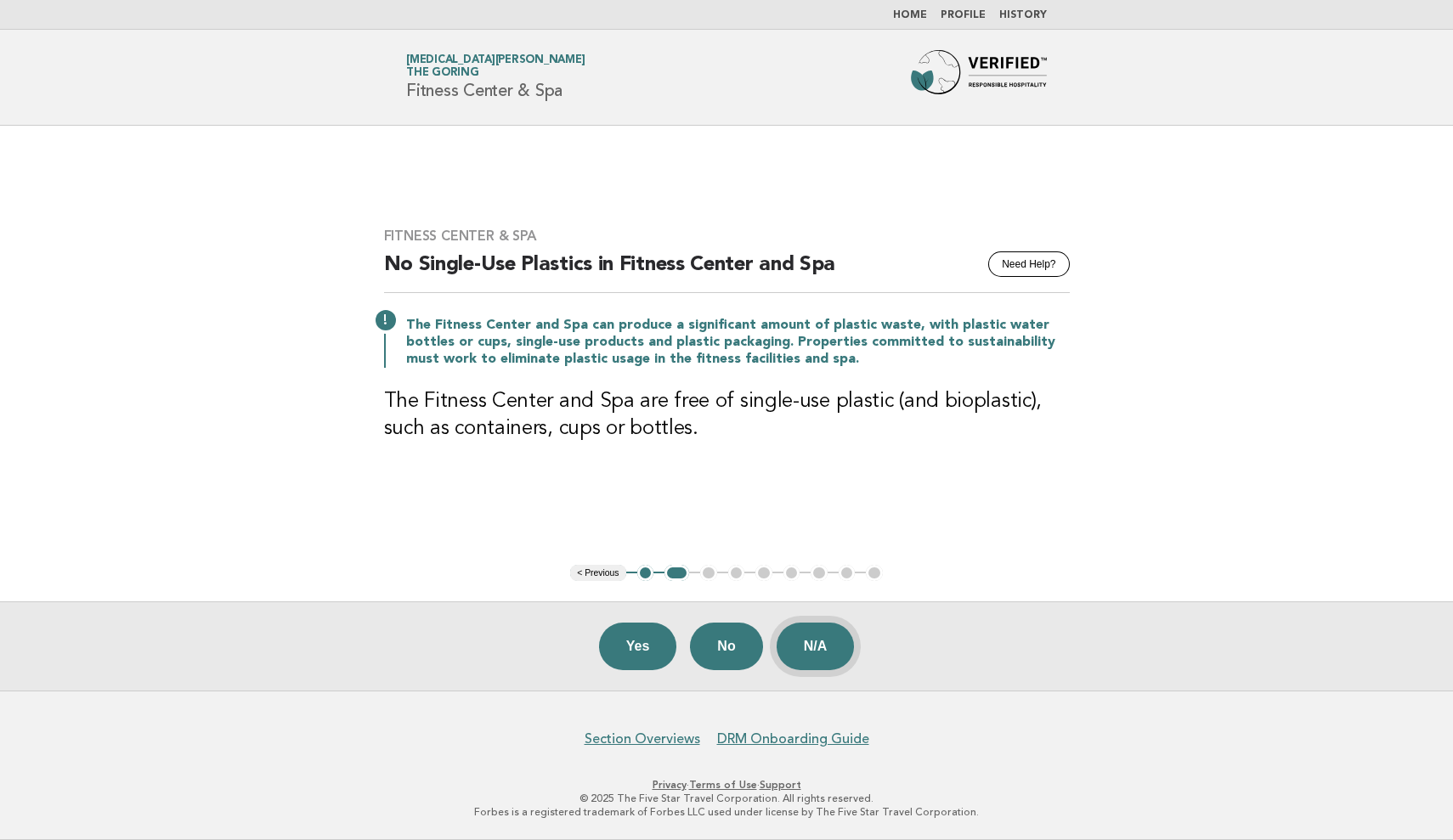
click at [836, 645] on button "N/A" at bounding box center [816, 647] width 79 height 47
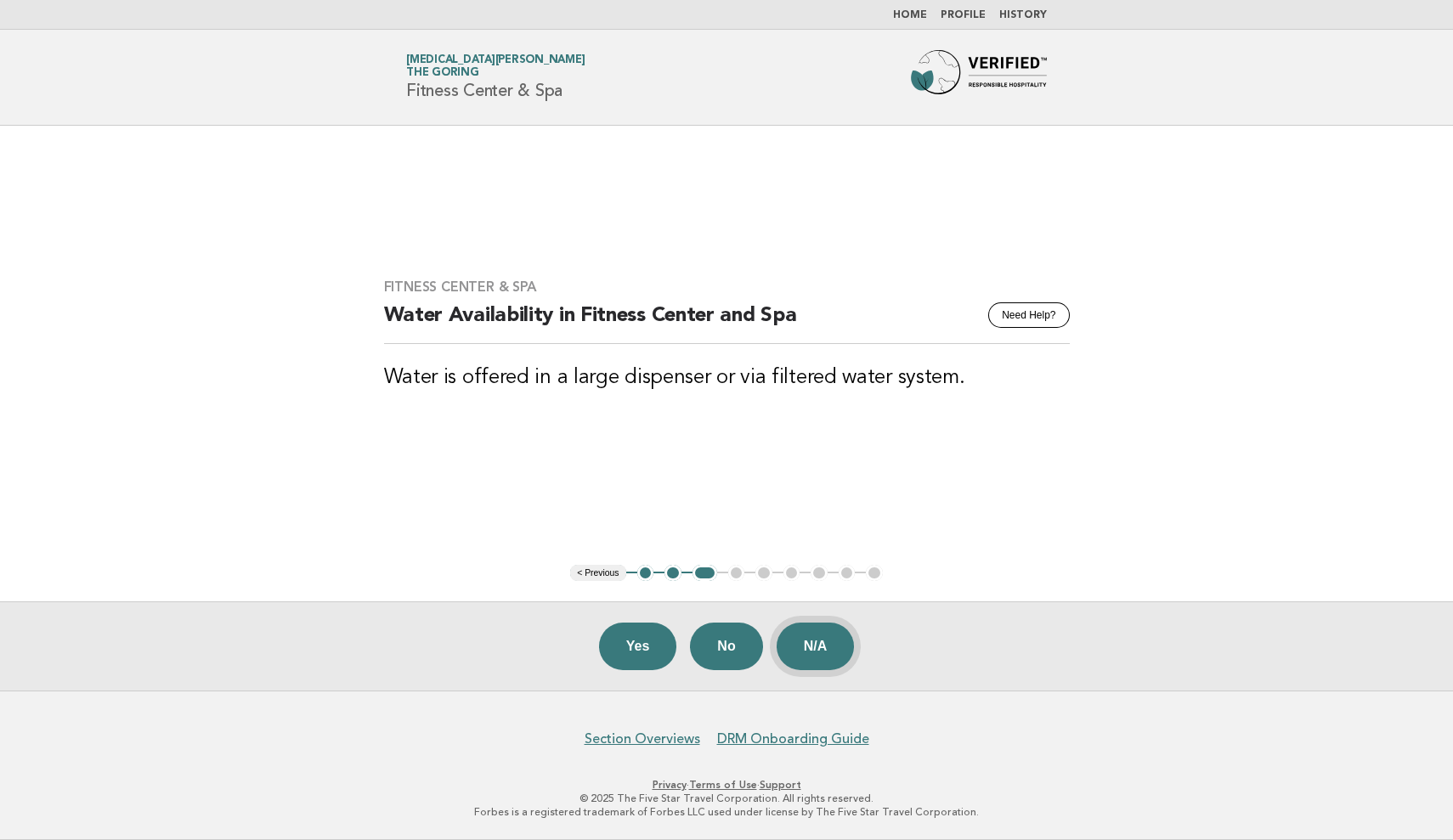
click at [834, 636] on button "N/A" at bounding box center [816, 647] width 79 height 47
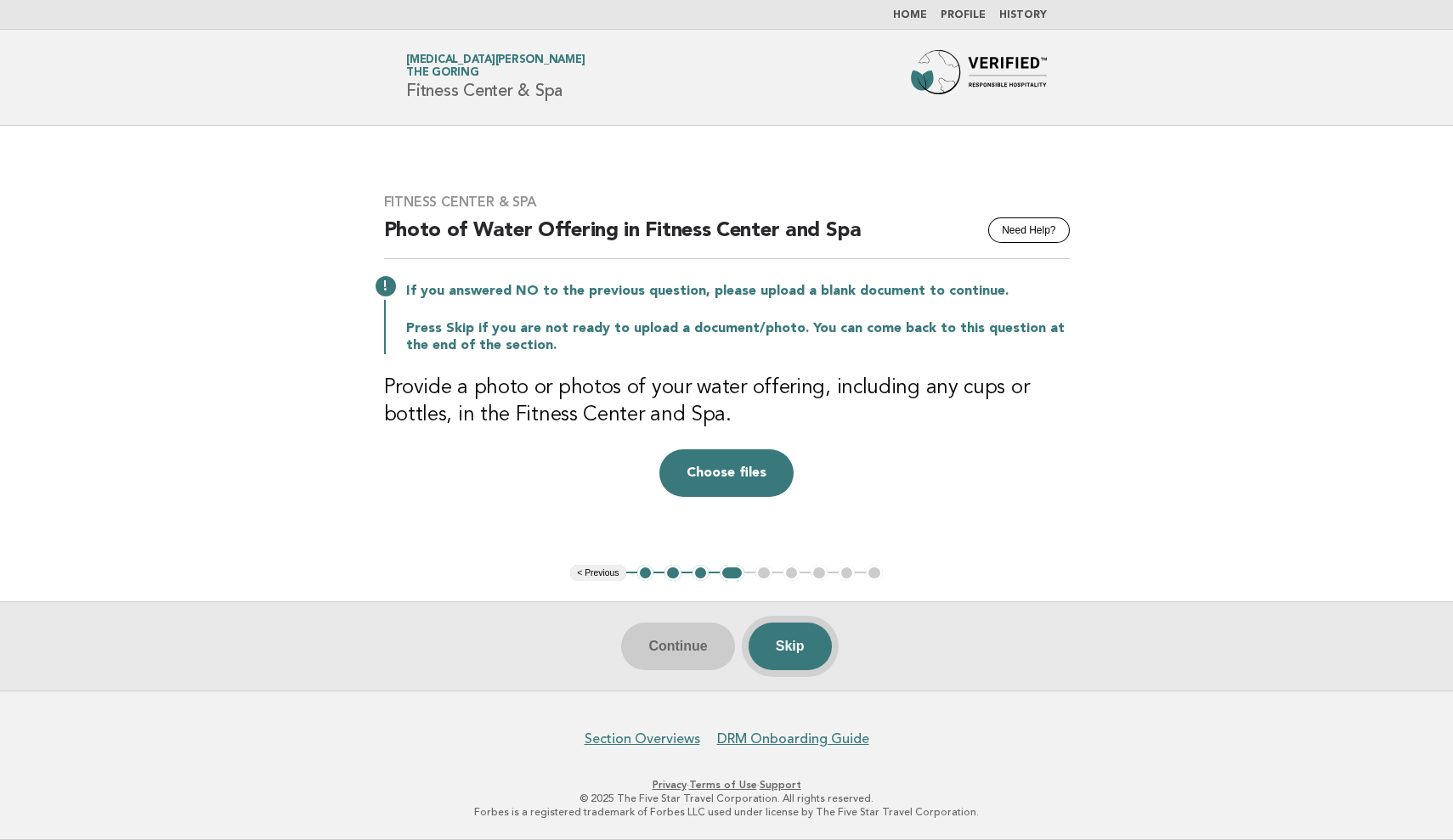
click at [805, 653] on button "Skip" at bounding box center [790, 647] width 83 height 47
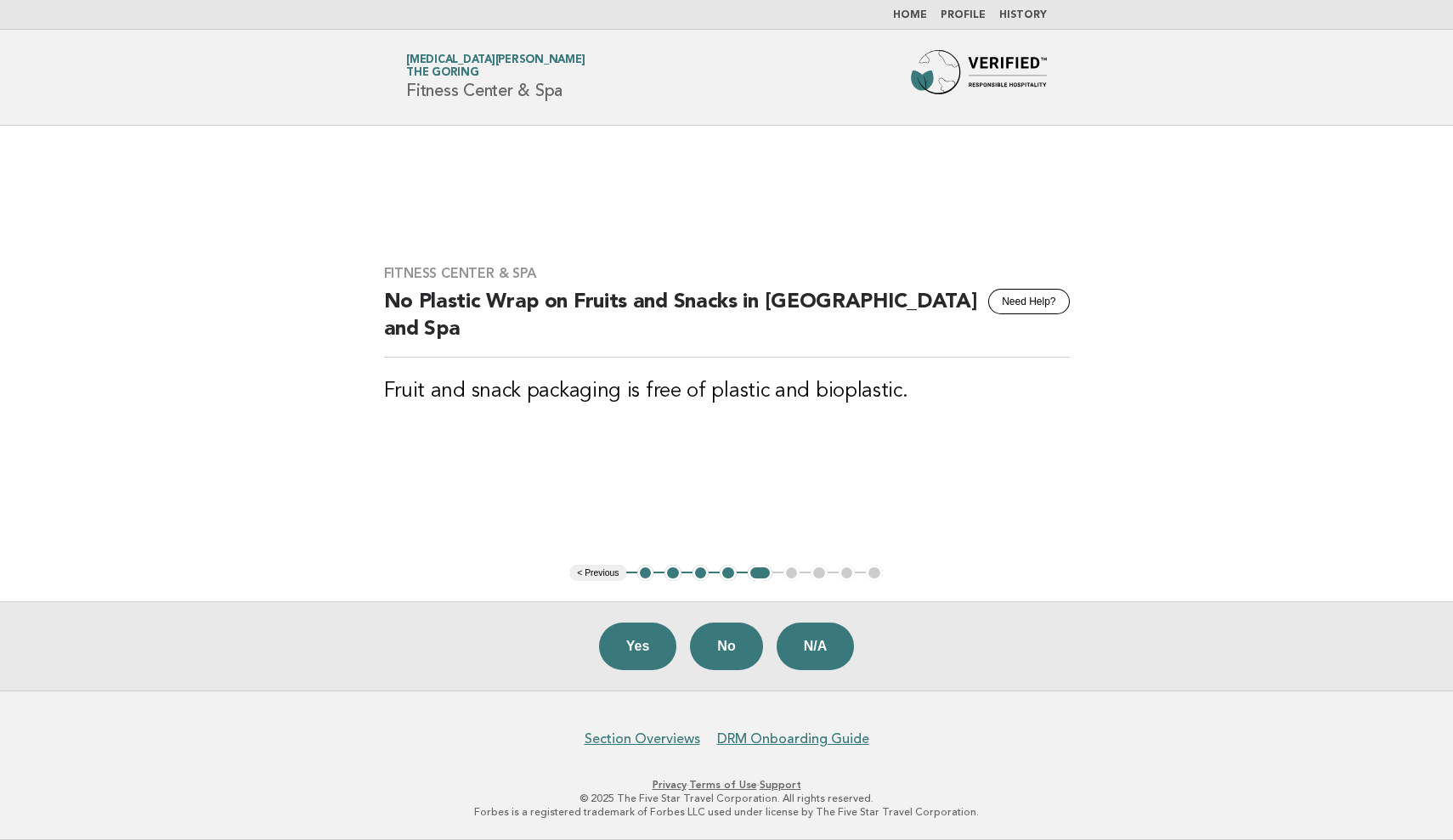
click at [805, 653] on button "N/A" at bounding box center [816, 647] width 79 height 47
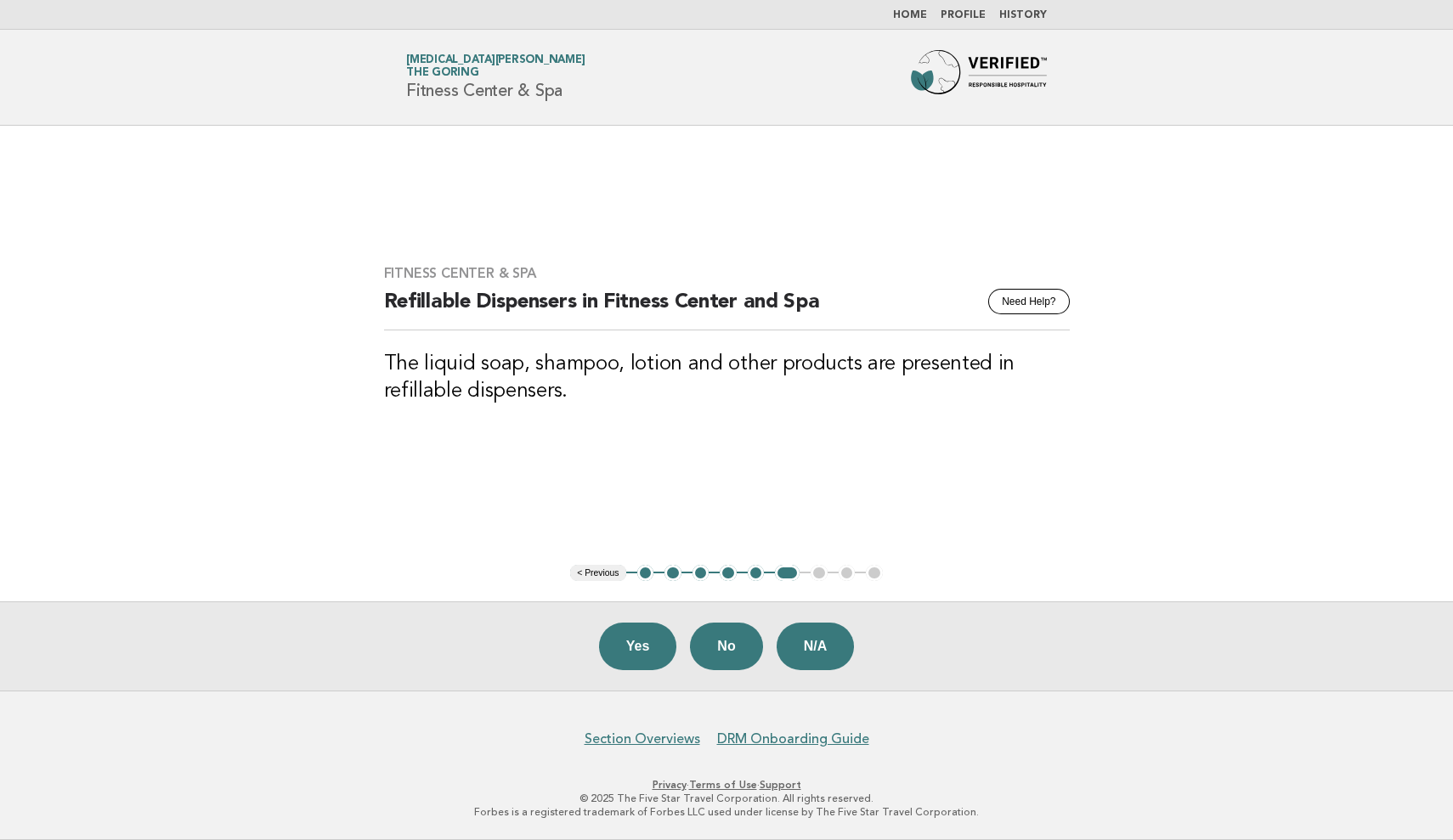
click at [805, 653] on button "N/A" at bounding box center [816, 647] width 79 height 47
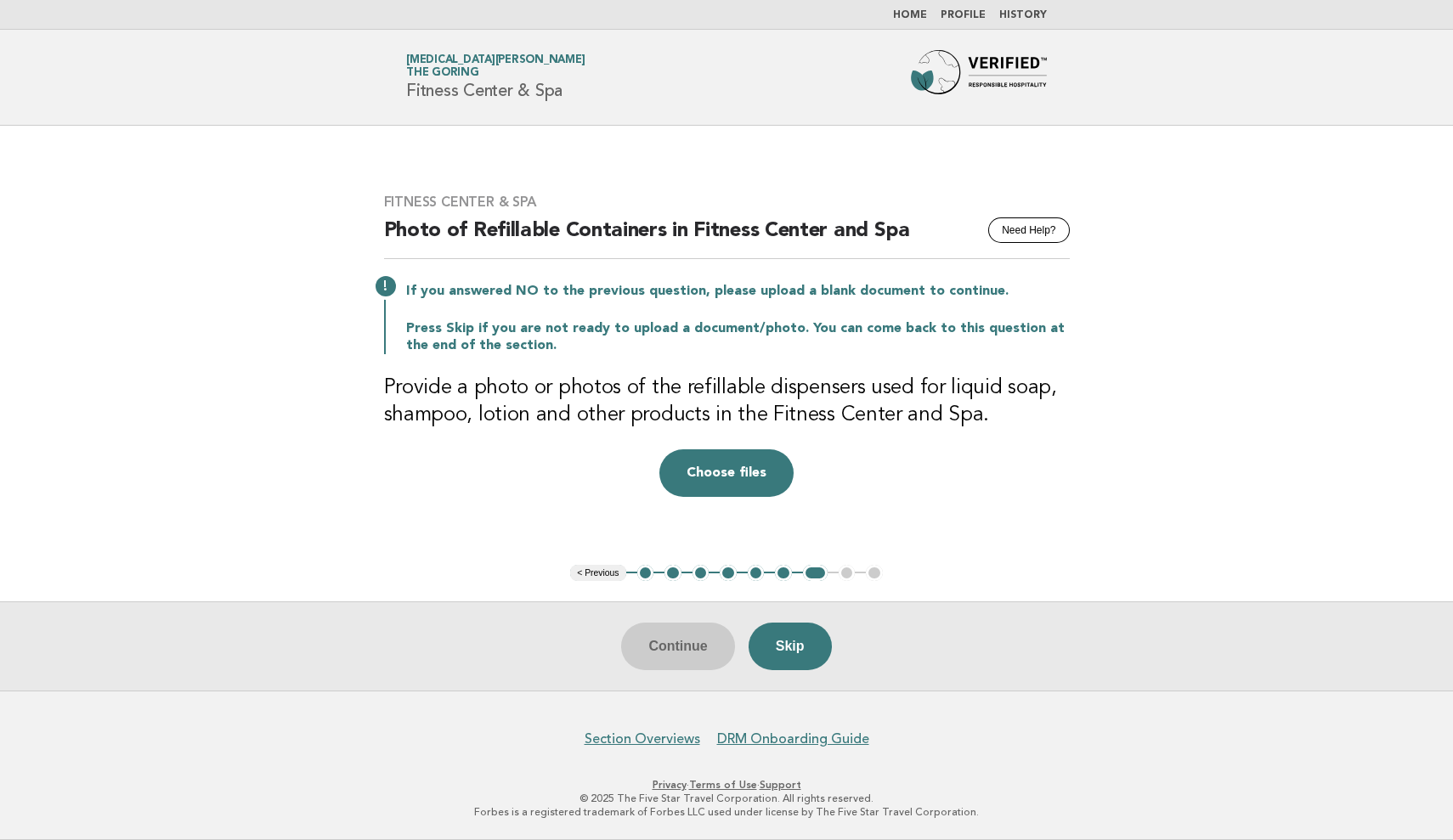
click at [805, 653] on button "Skip" at bounding box center [790, 647] width 83 height 47
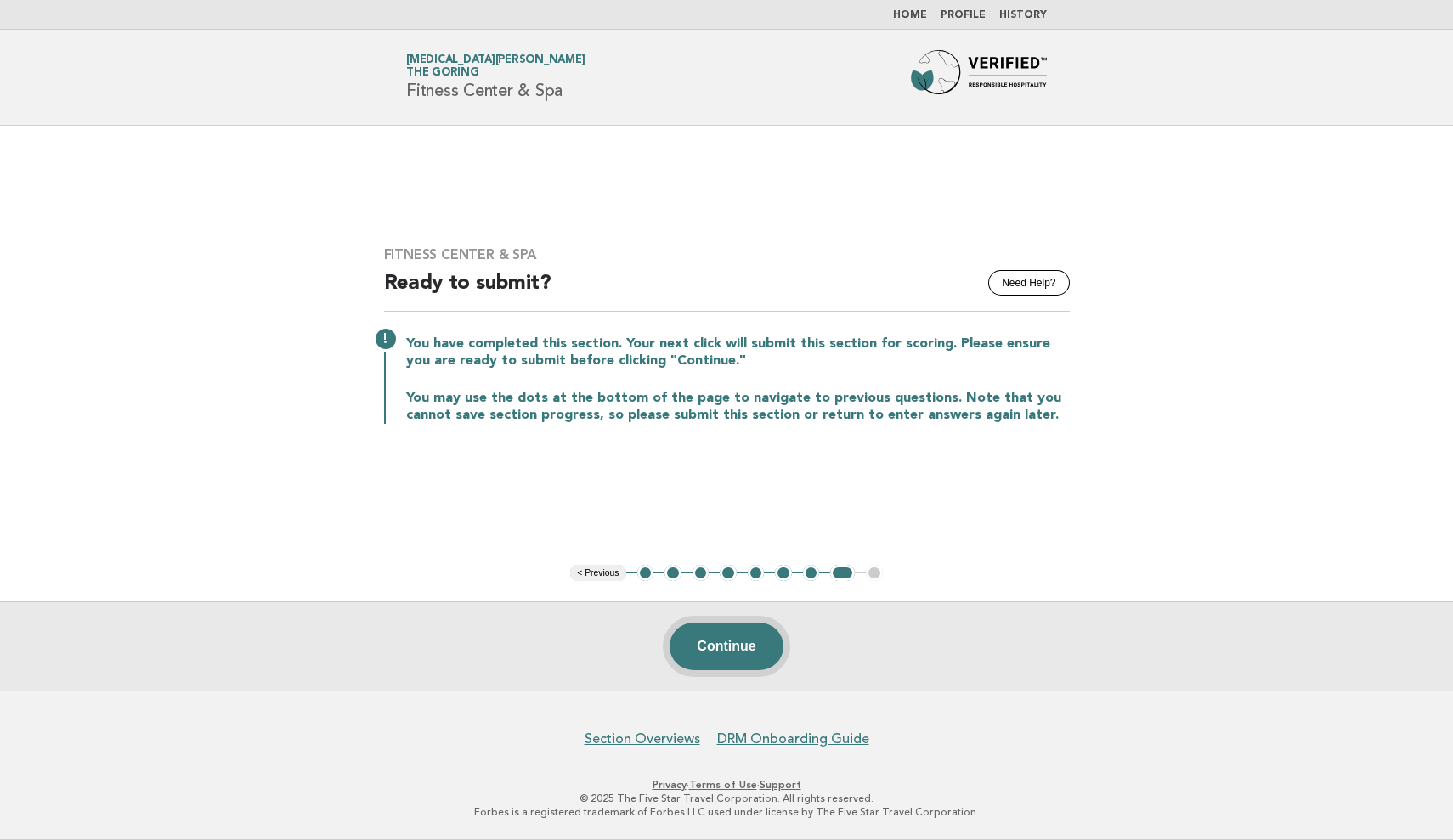
click at [737, 654] on button "Continue" at bounding box center [726, 647] width 113 height 47
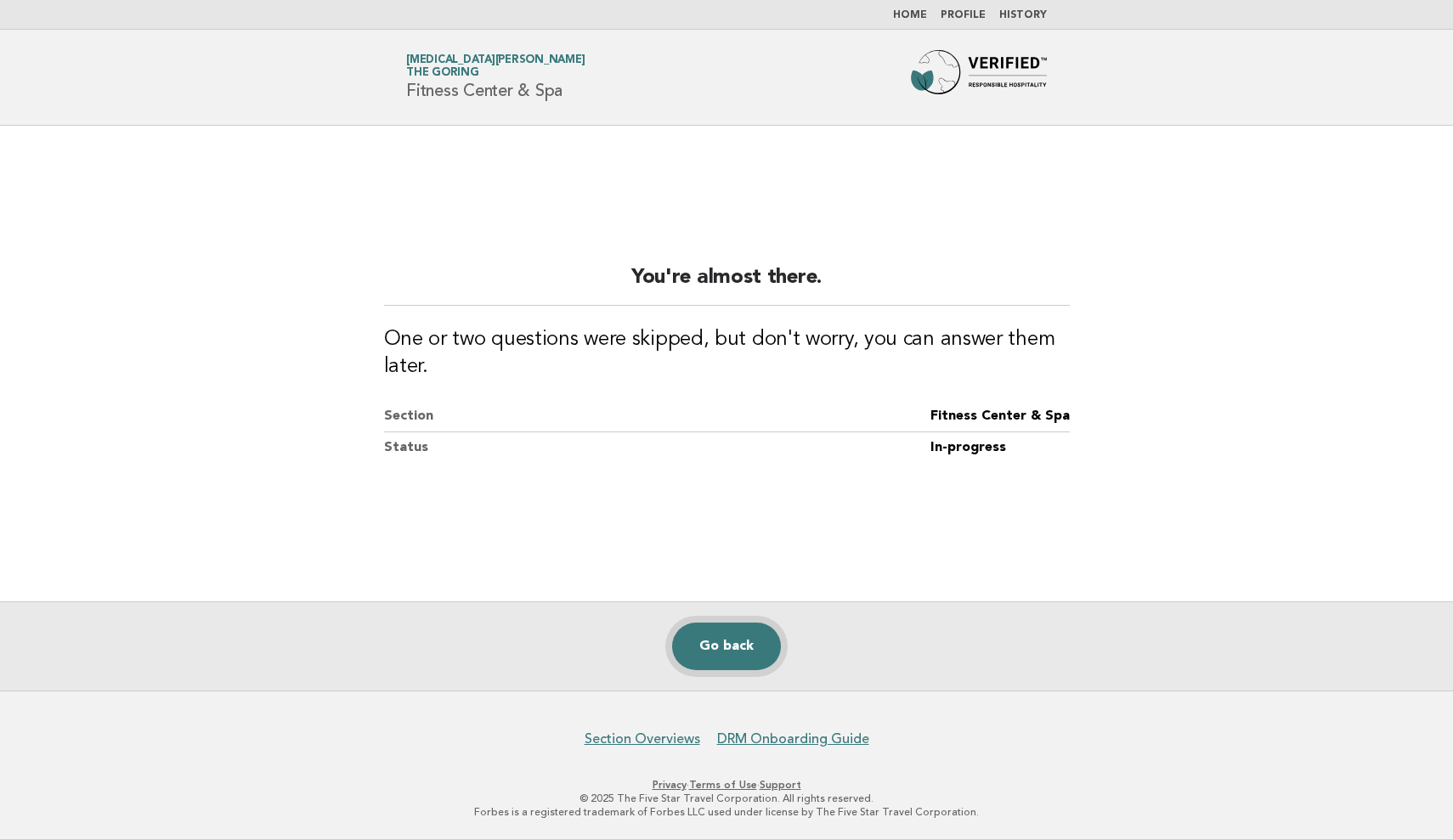
click at [723, 642] on link "Go back" at bounding box center [726, 647] width 109 height 47
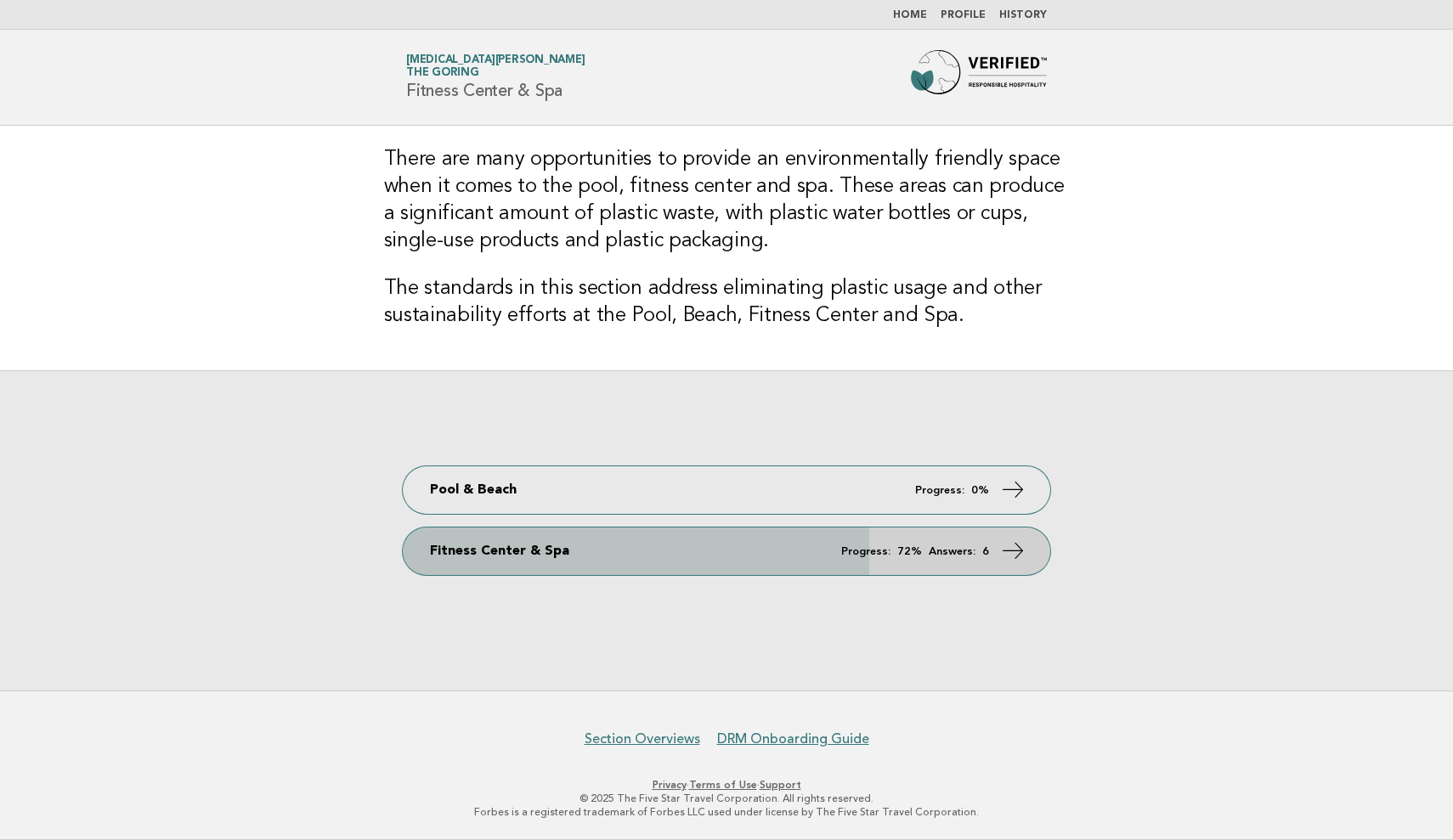
click at [896, 555] on span "Progress: 72% Answers: 6" at bounding box center [915, 551] width 148 height 11
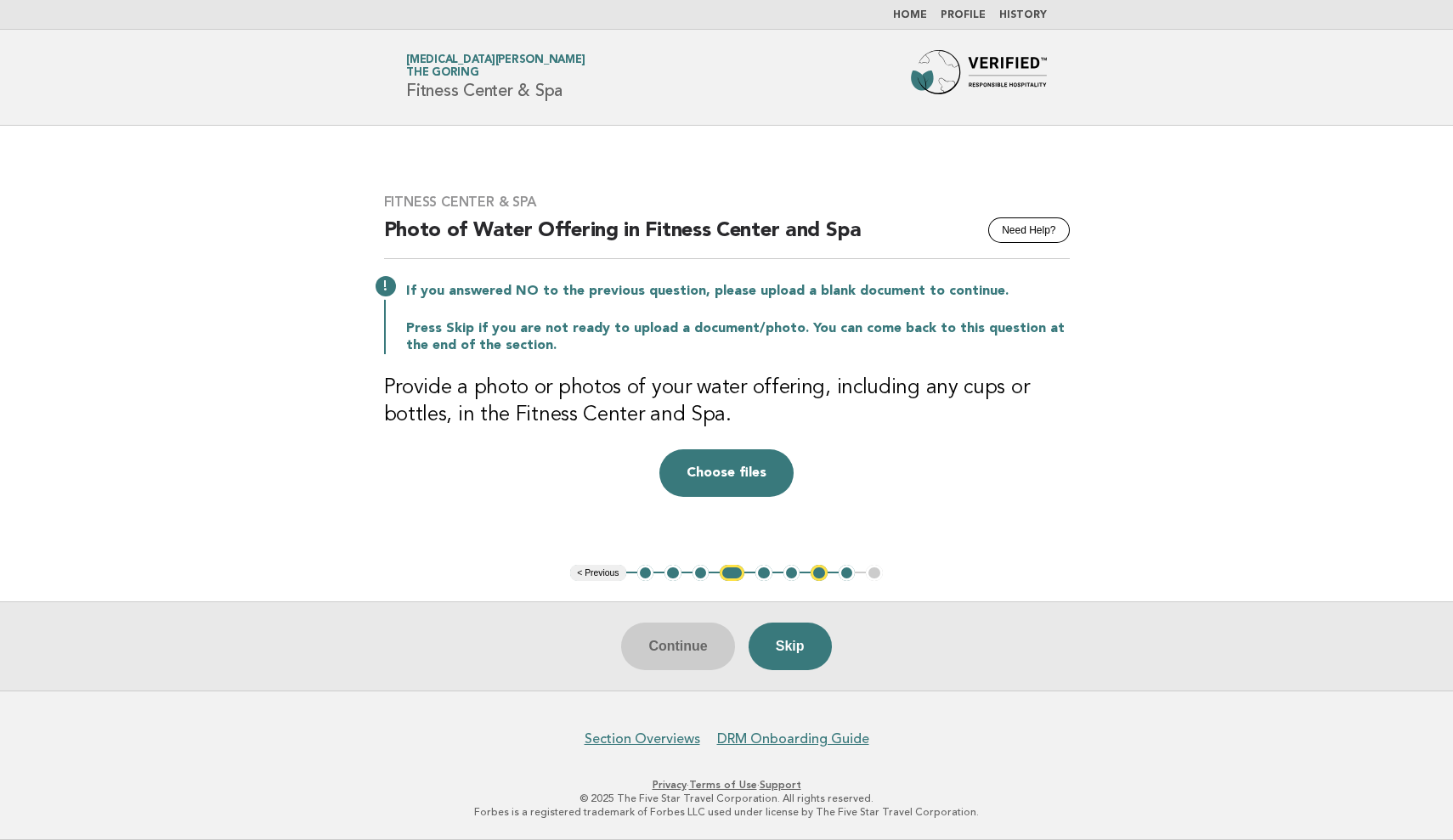
click at [734, 461] on button "Choose files" at bounding box center [726, 473] width 135 height 47
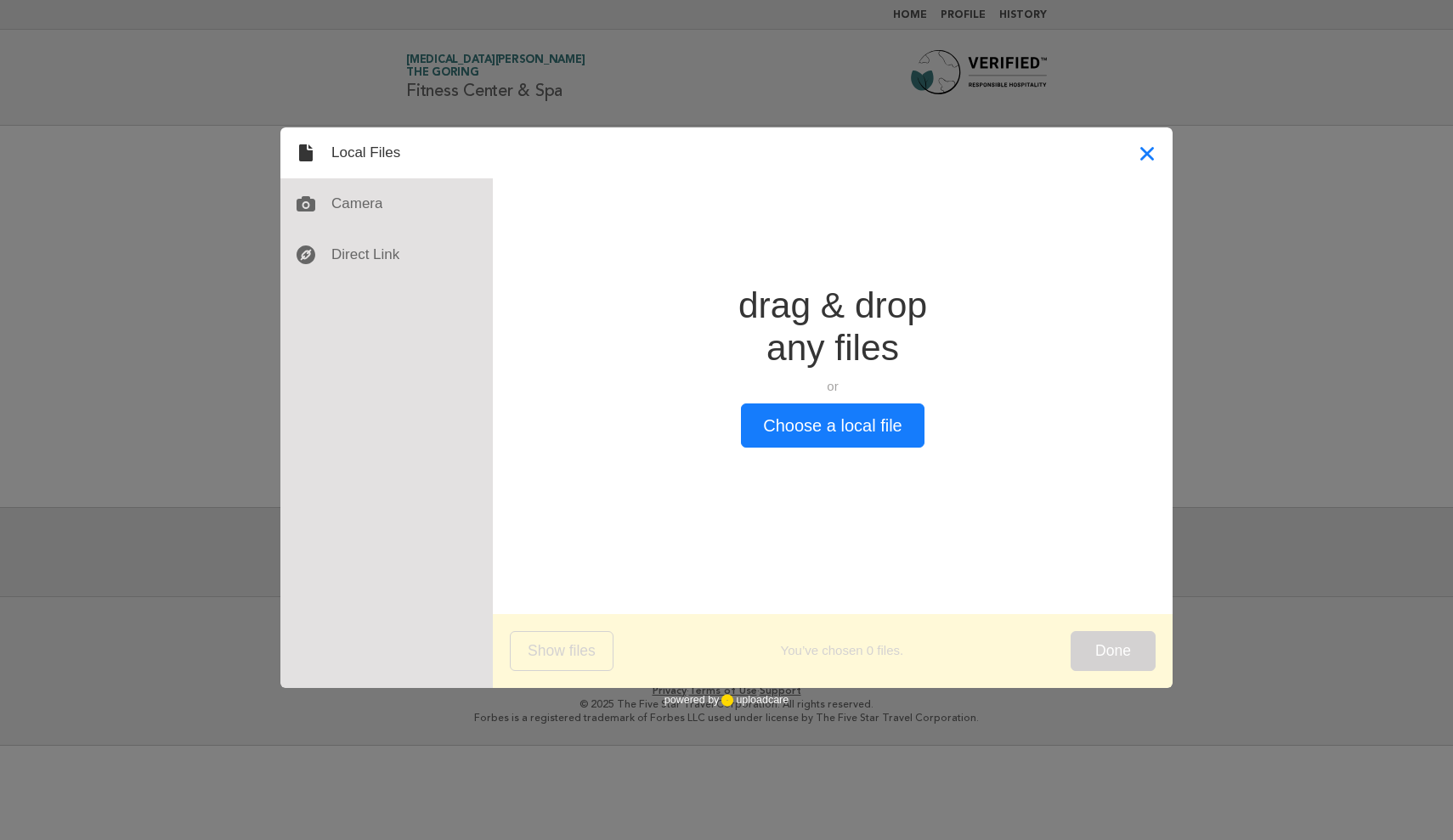
click at [1144, 153] on button "Close" at bounding box center [1148, 153] width 51 height 51
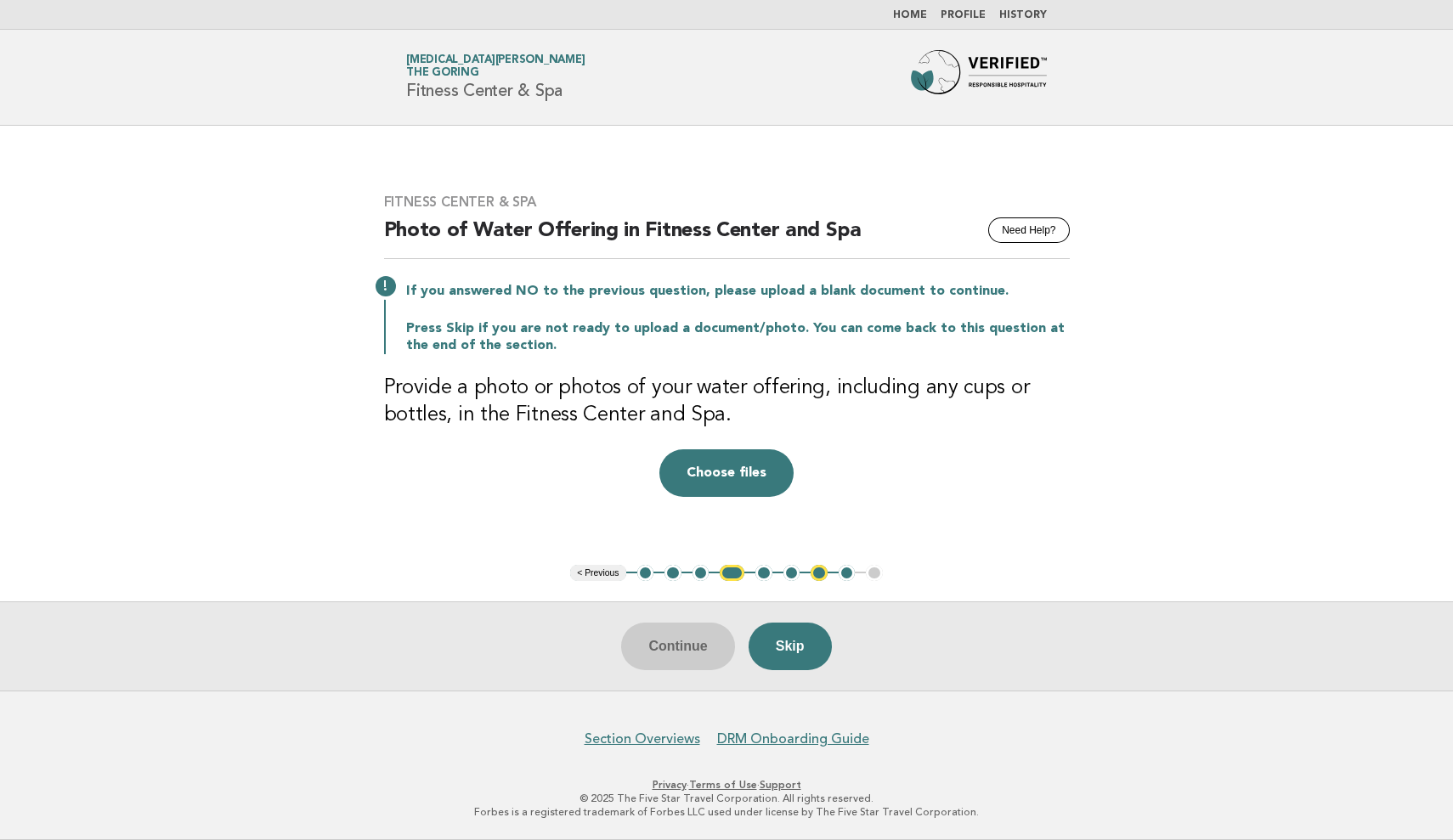
click at [737, 574] on button "4" at bounding box center [731, 573] width 25 height 17
click at [924, 19] on link "Home" at bounding box center [910, 15] width 34 height 10
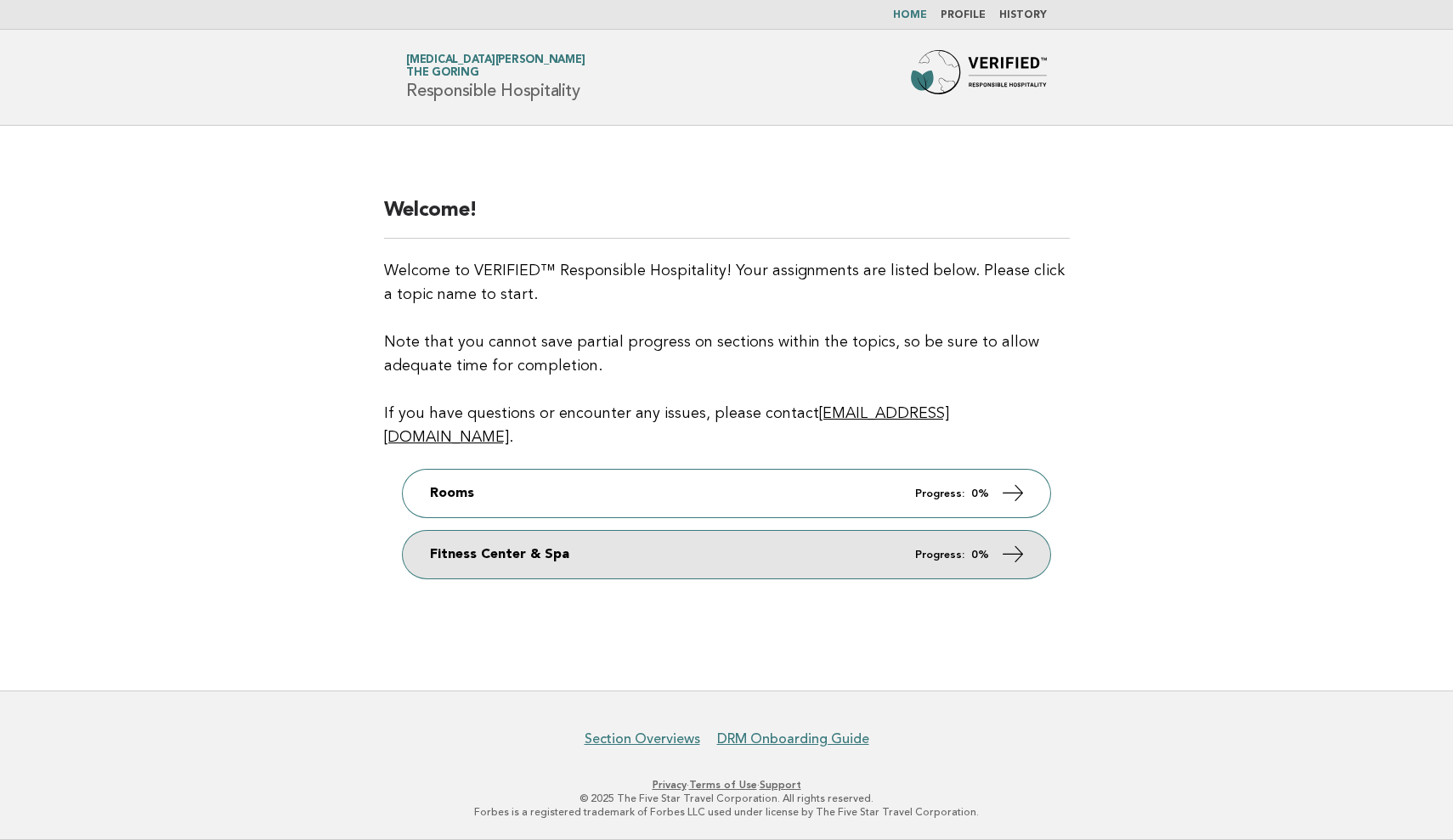
click at [955, 558] on link "Fitness Center & Spa Progress: 0%" at bounding box center [726, 554] width 648 height 47
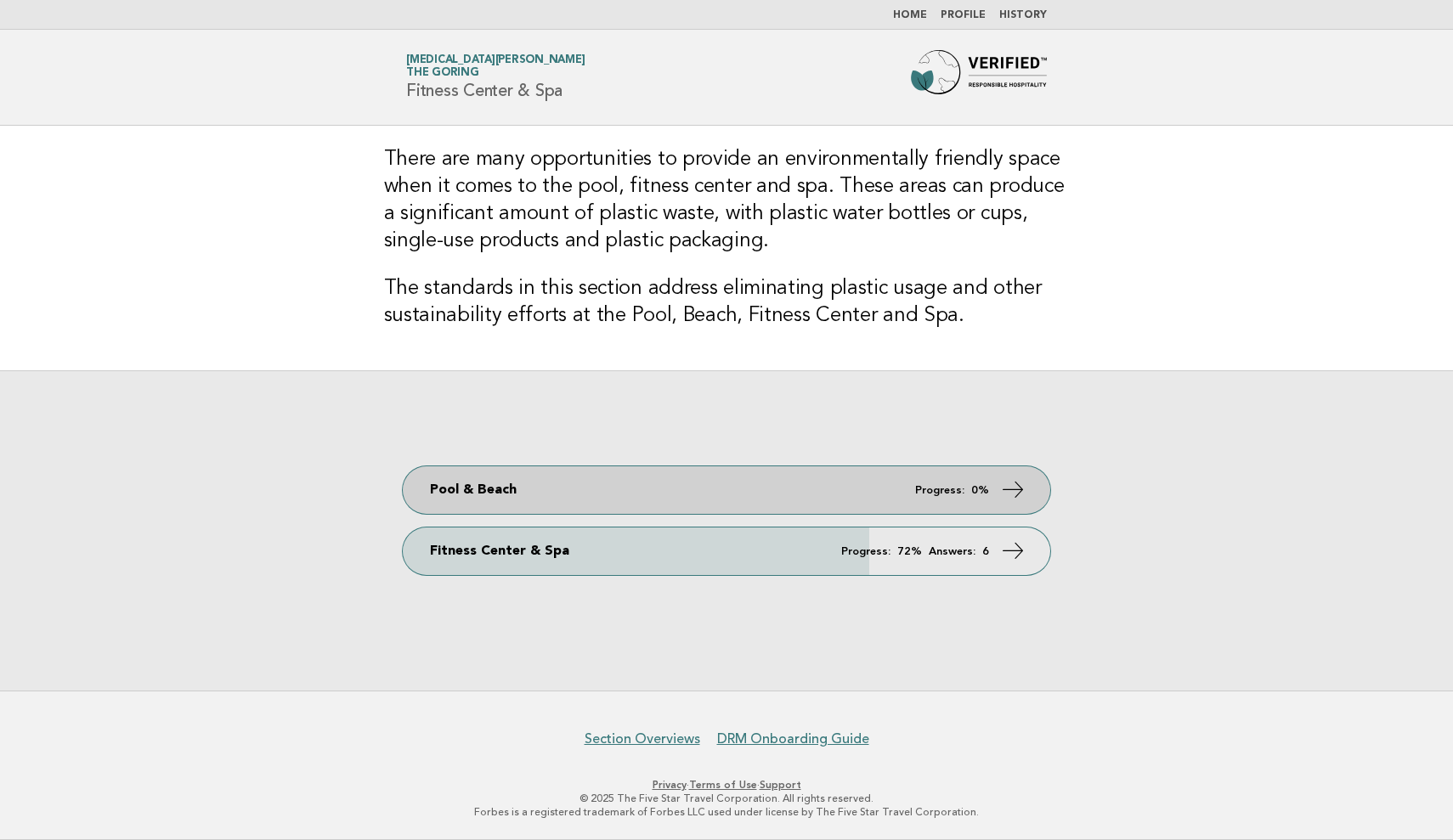
click at [906, 505] on link "Pool & Beach Progress: 0%" at bounding box center [726, 490] width 648 height 47
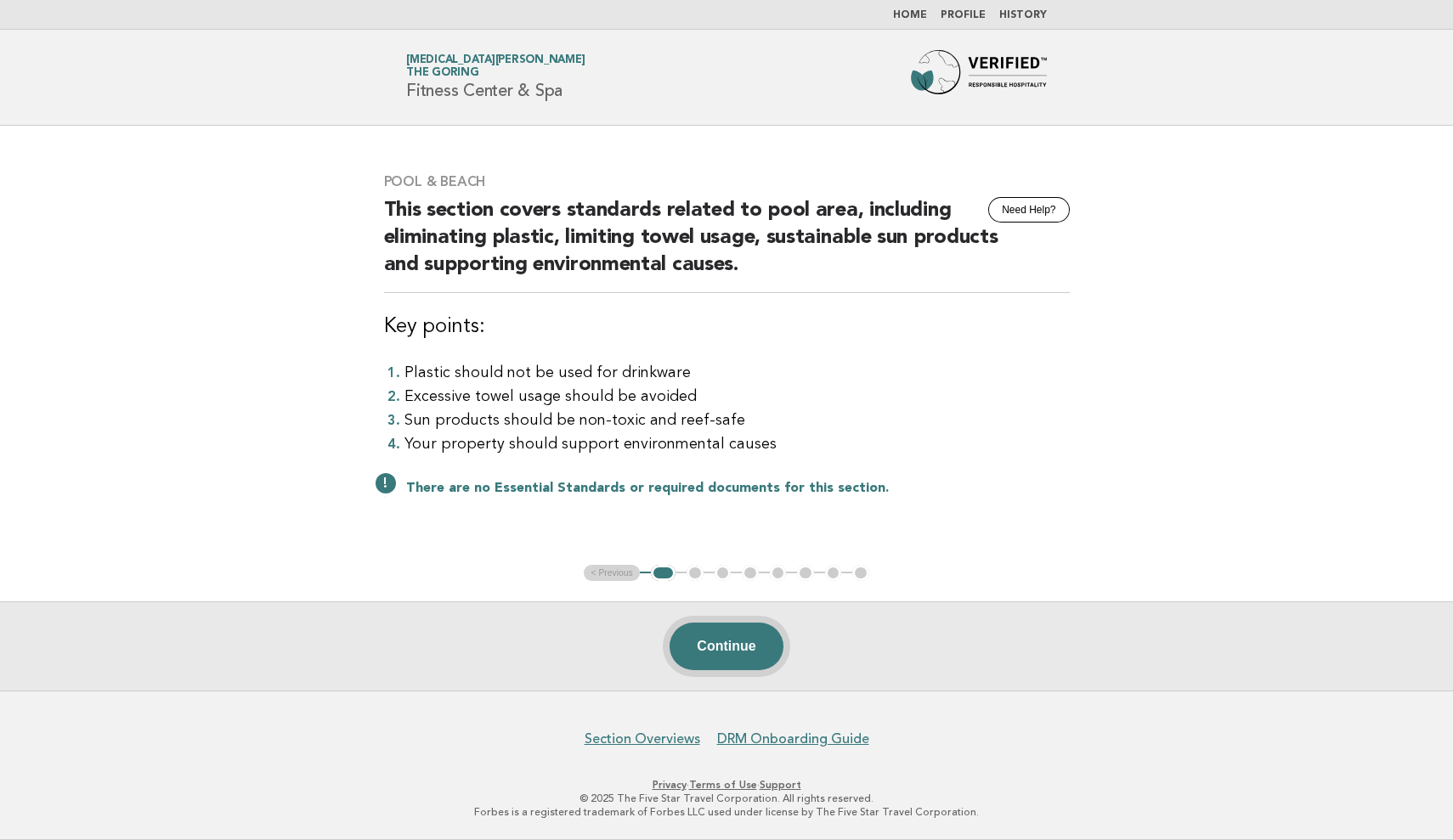
click at [728, 655] on button "Continue" at bounding box center [726, 647] width 113 height 47
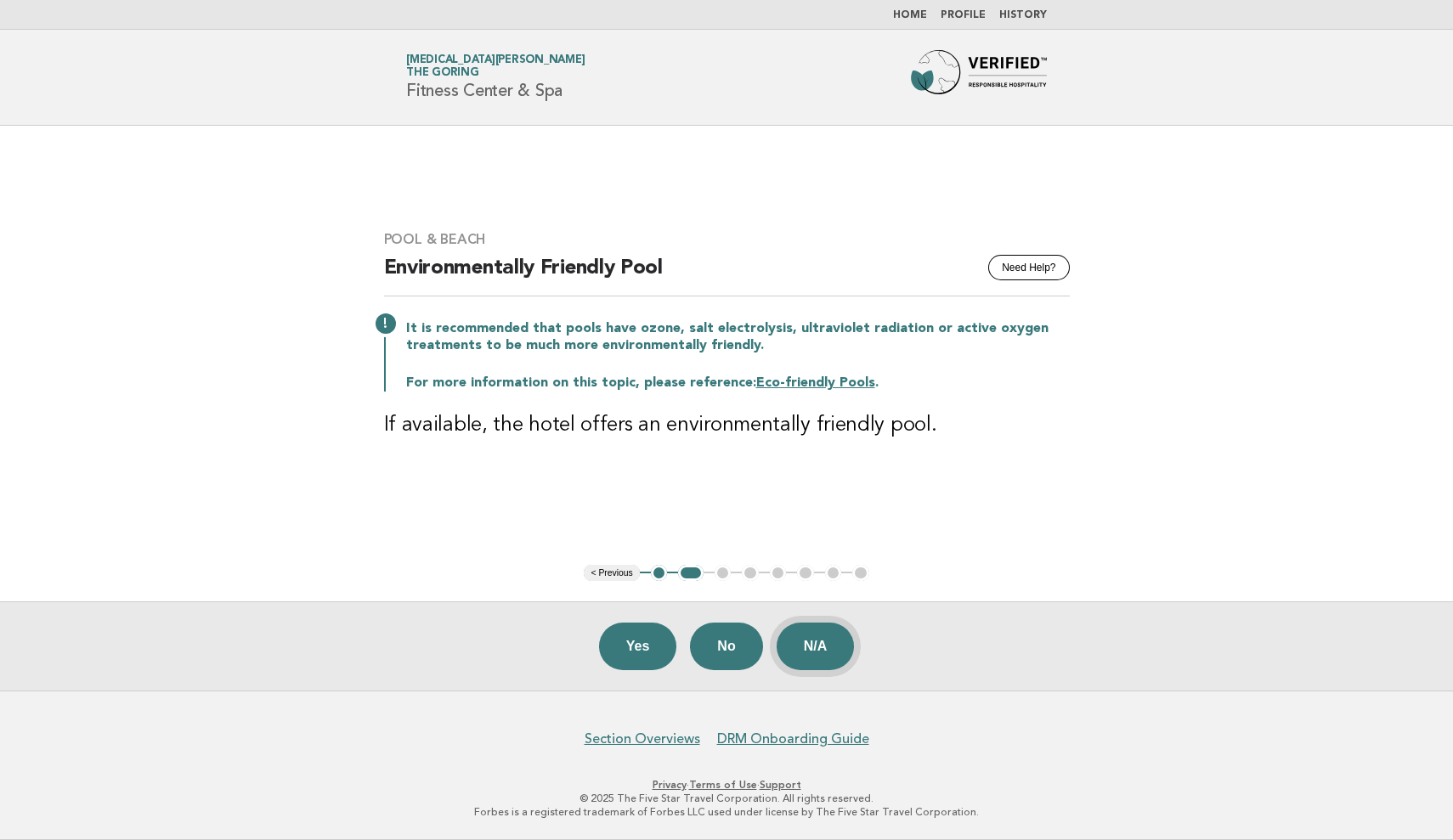
click at [816, 652] on button "N/A" at bounding box center [816, 647] width 79 height 47
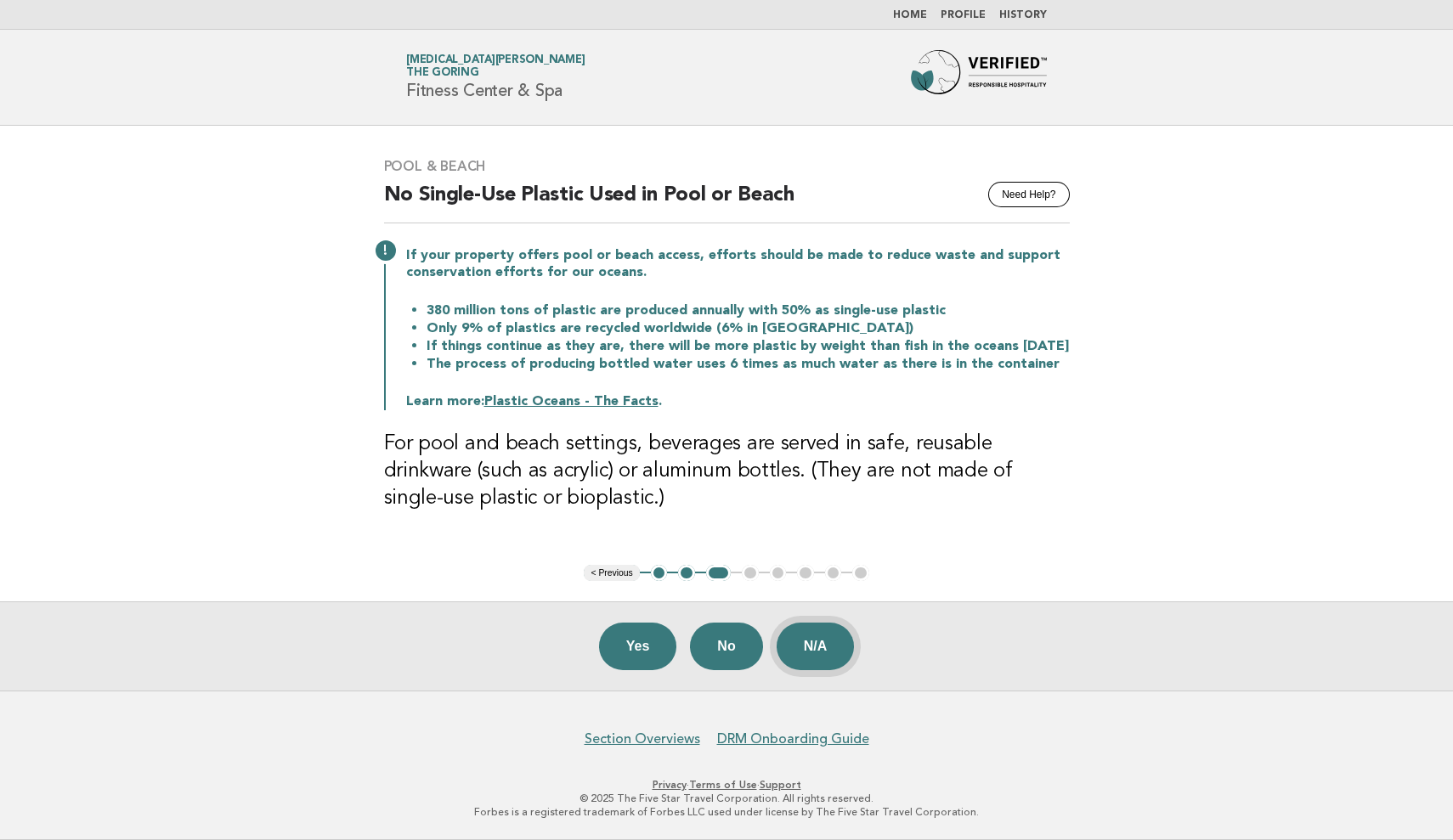
click at [812, 651] on button "N/A" at bounding box center [816, 647] width 79 height 47
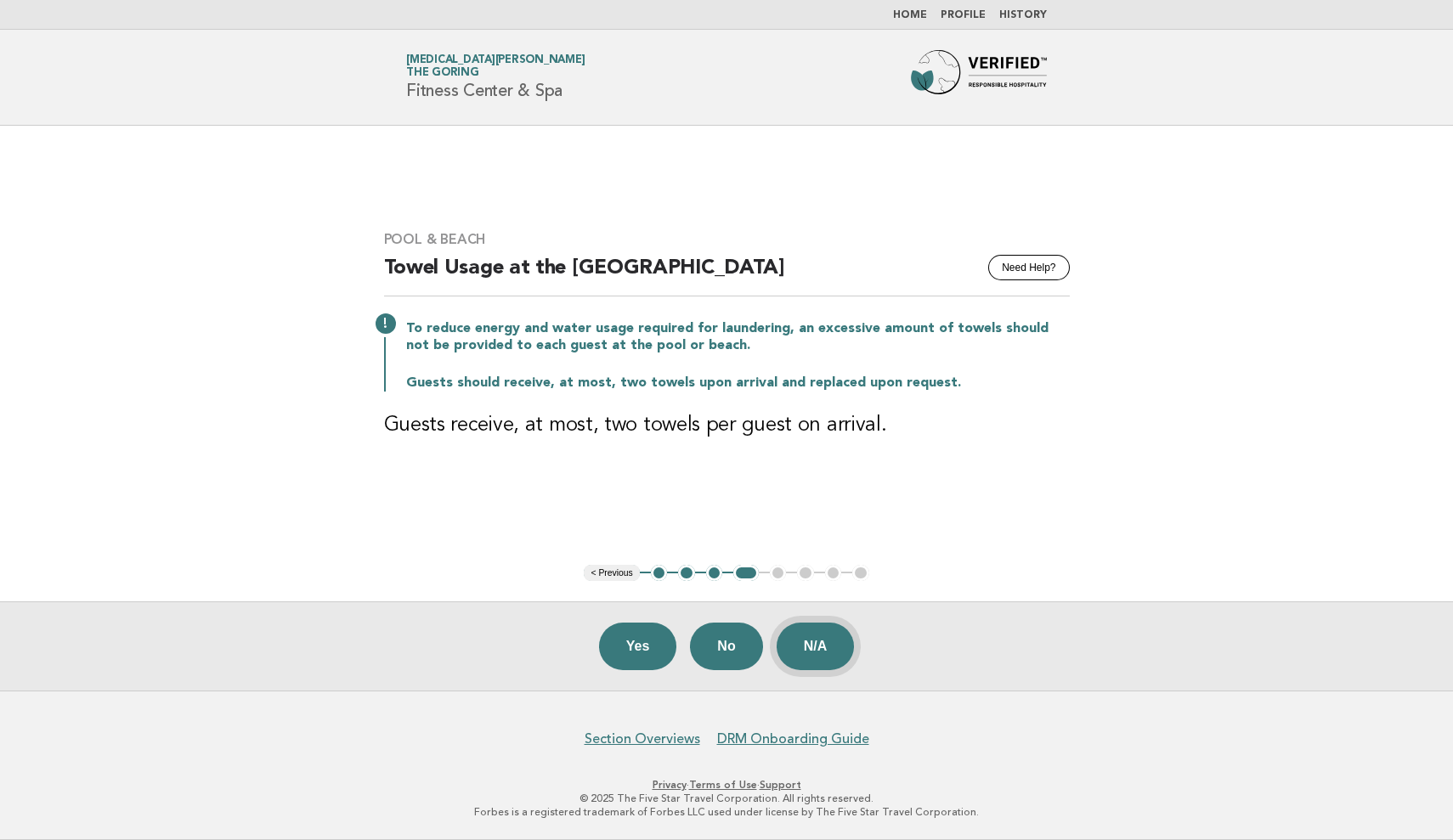
click at [813, 648] on button "N/A" at bounding box center [816, 647] width 79 height 47
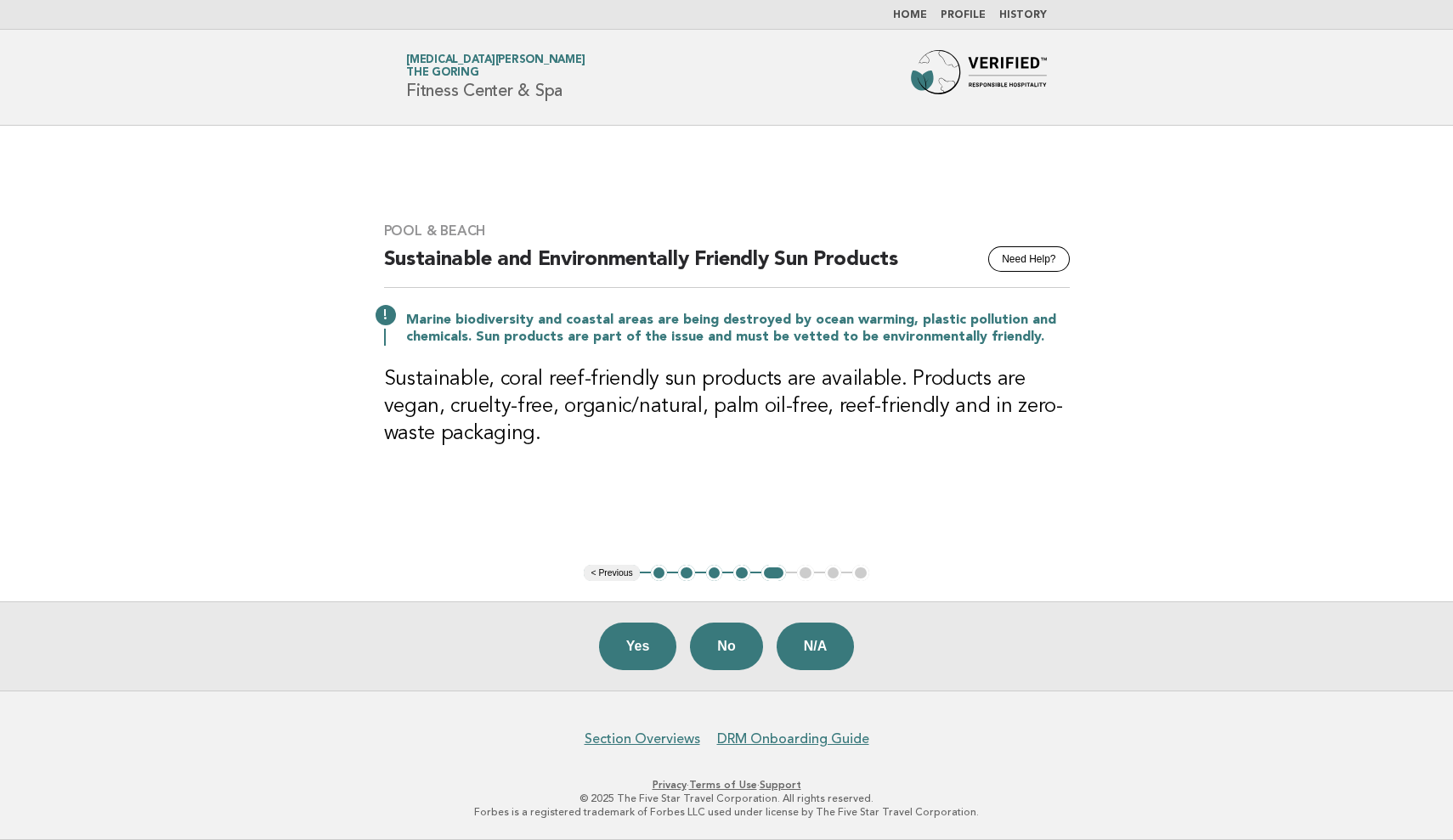
click at [813, 648] on button "N/A" at bounding box center [816, 647] width 79 height 47
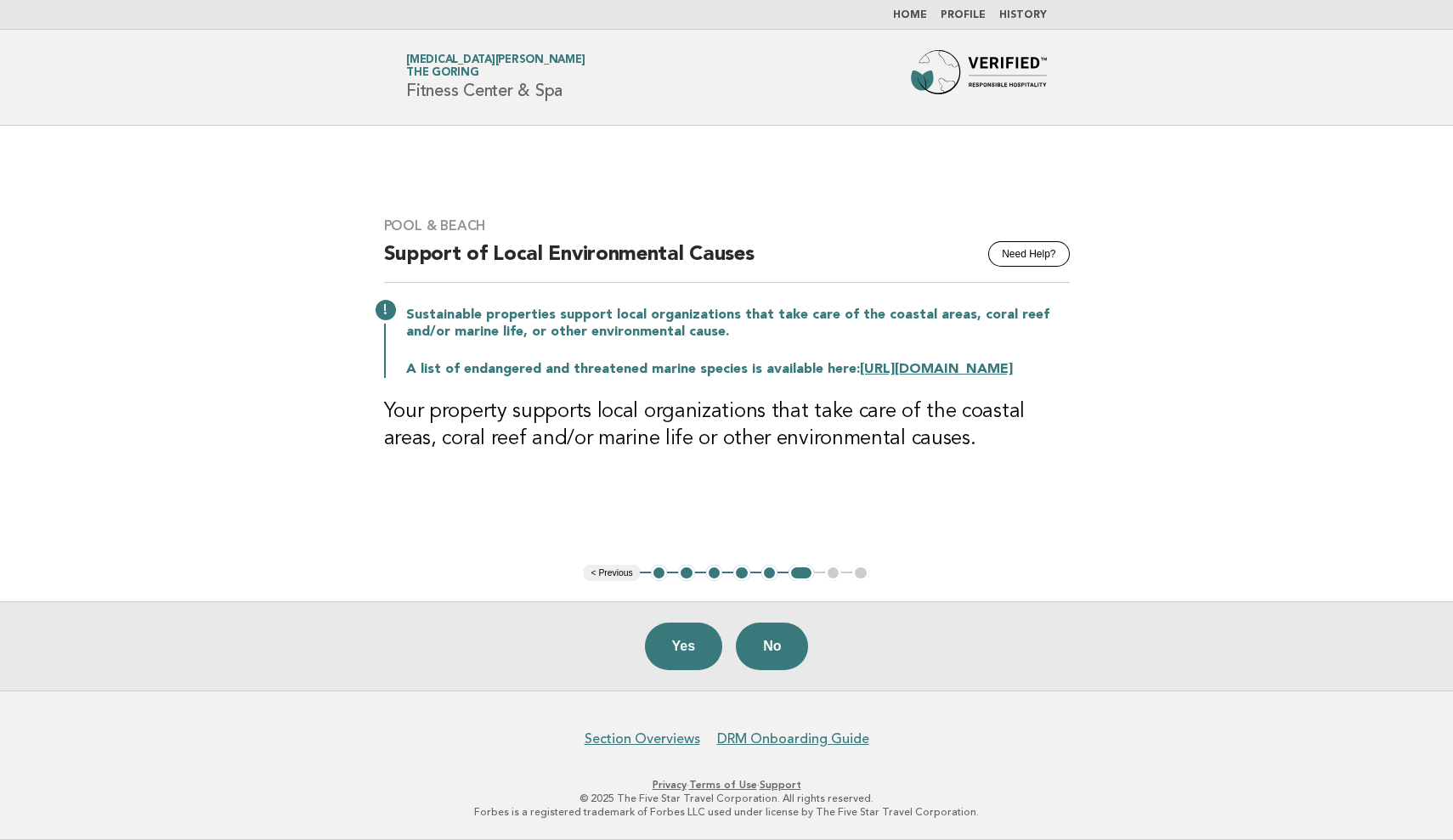
click at [837, 573] on ul "< Previous 1 2 3 4 5 6 7 8" at bounding box center [726, 573] width 285 height 17
click at [926, 13] on link "Home" at bounding box center [910, 15] width 34 height 10
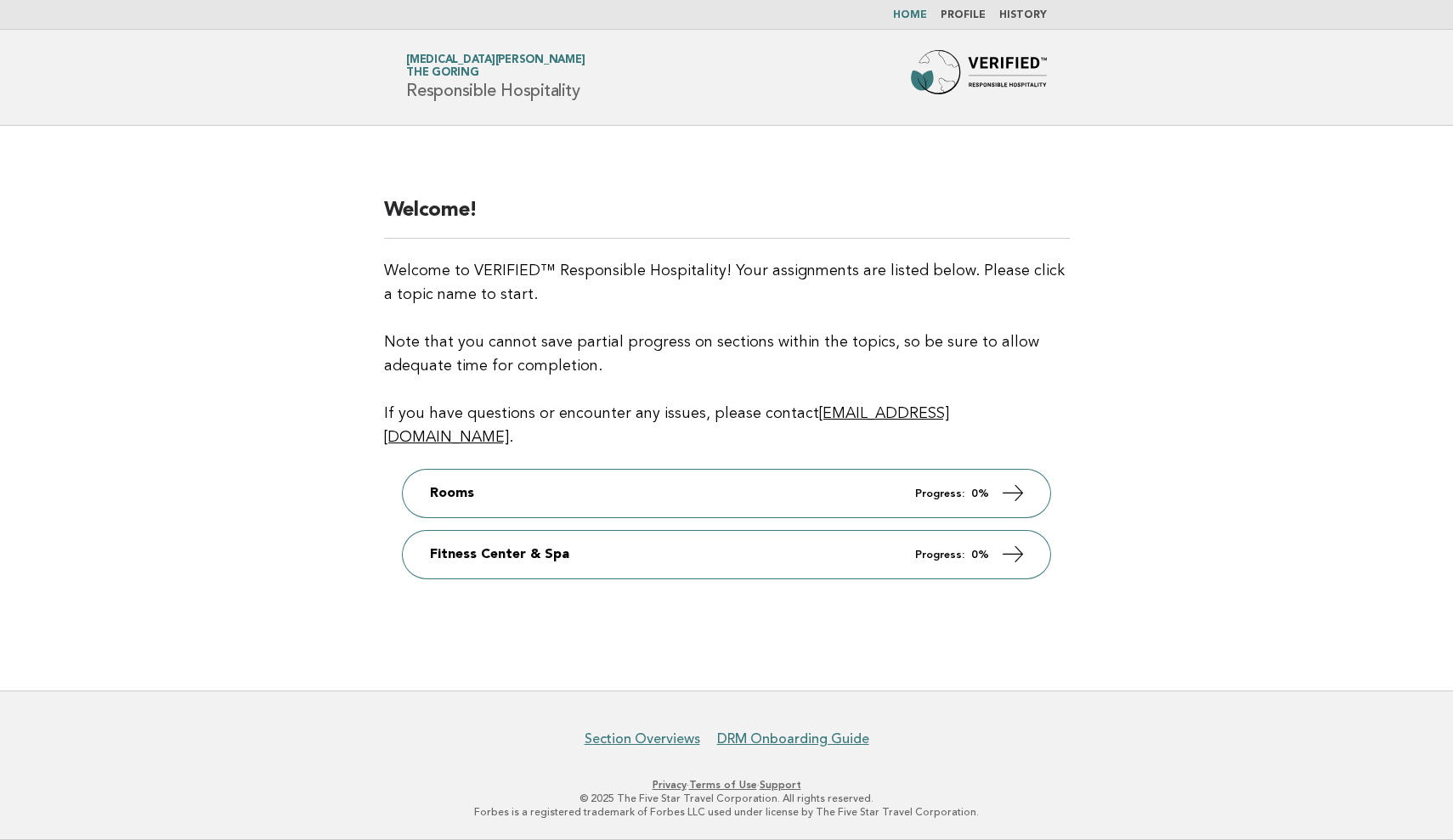
click at [916, 14] on link "Home" at bounding box center [910, 15] width 34 height 10
